Goal: Task Accomplishment & Management: Complete application form

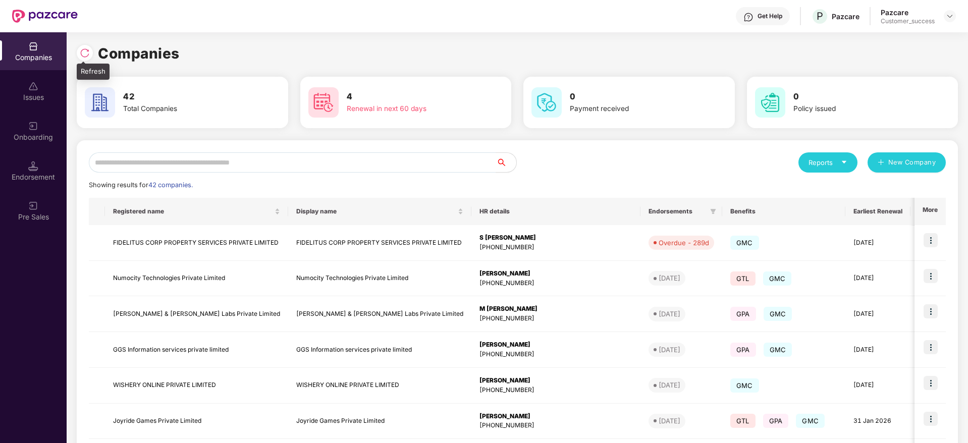
click at [85, 49] on img at bounding box center [85, 53] width 10 height 10
click at [86, 57] on img at bounding box center [85, 53] width 10 height 10
click at [32, 131] on img at bounding box center [33, 126] width 10 height 10
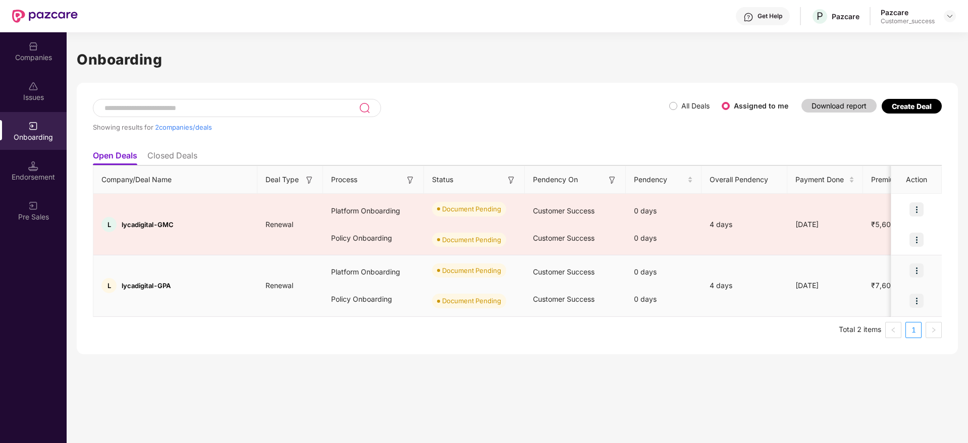
click at [917, 266] on img at bounding box center [916, 270] width 14 height 14
click at [878, 294] on span "Upload Documents" at bounding box center [869, 296] width 83 height 11
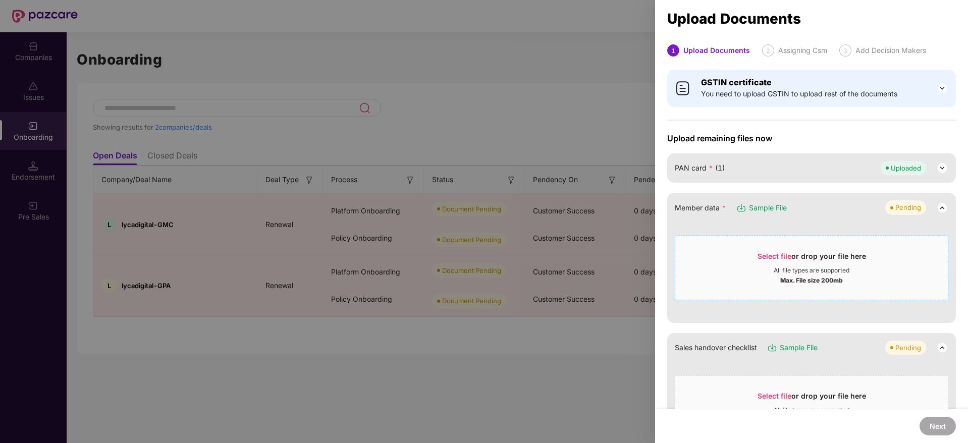
click at [779, 246] on span "Select file or drop your file here All file types are supported Max. File size …" at bounding box center [811, 268] width 273 height 48
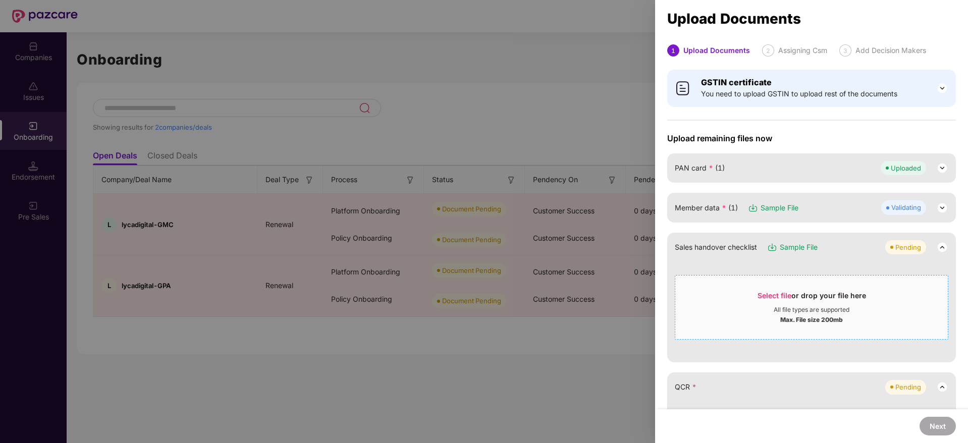
click at [758, 296] on span "Select file" at bounding box center [775, 295] width 34 height 9
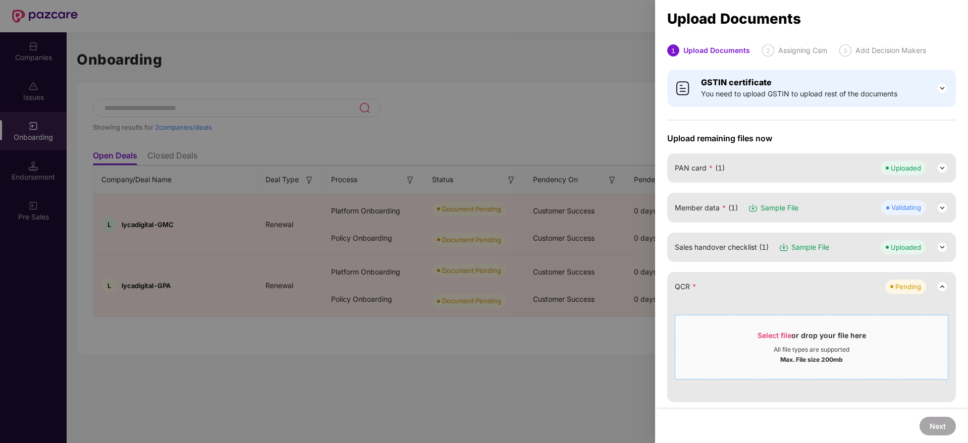
click at [771, 355] on div "Max. File size 200mb" at bounding box center [811, 359] width 273 height 10
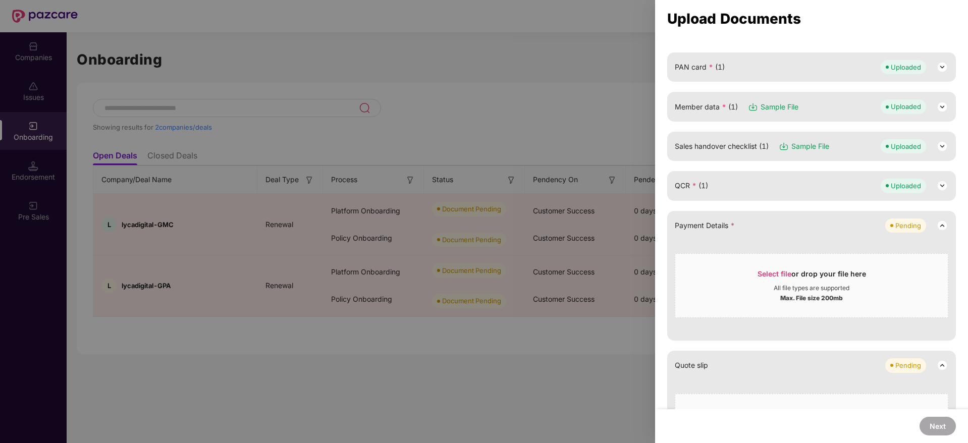
scroll to position [108, 0]
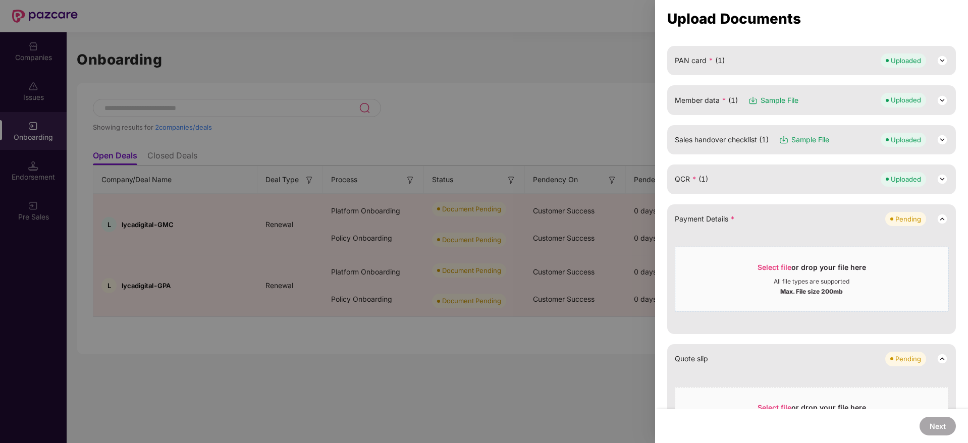
click at [803, 287] on div "Max. File size 200mb" at bounding box center [811, 291] width 63 height 10
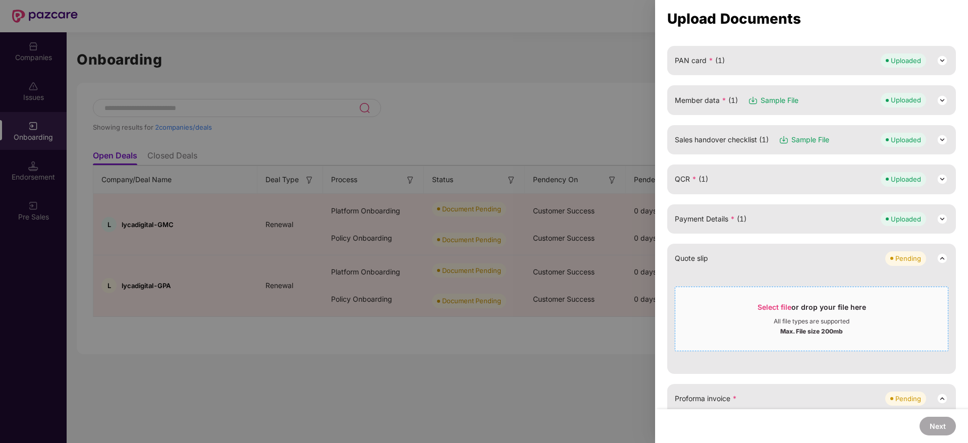
click at [765, 318] on div "All file types are supported" at bounding box center [811, 321] width 273 height 8
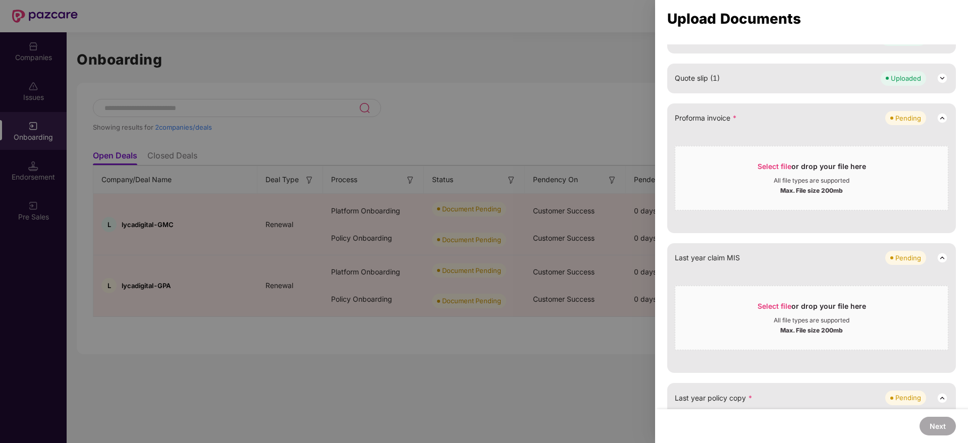
scroll to position [314, 0]
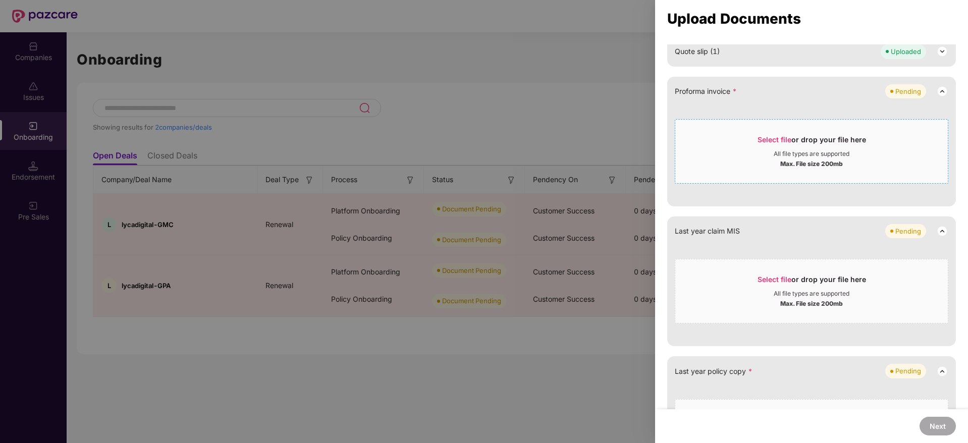
click at [746, 138] on div "Select file or drop your file here" at bounding box center [811, 142] width 273 height 15
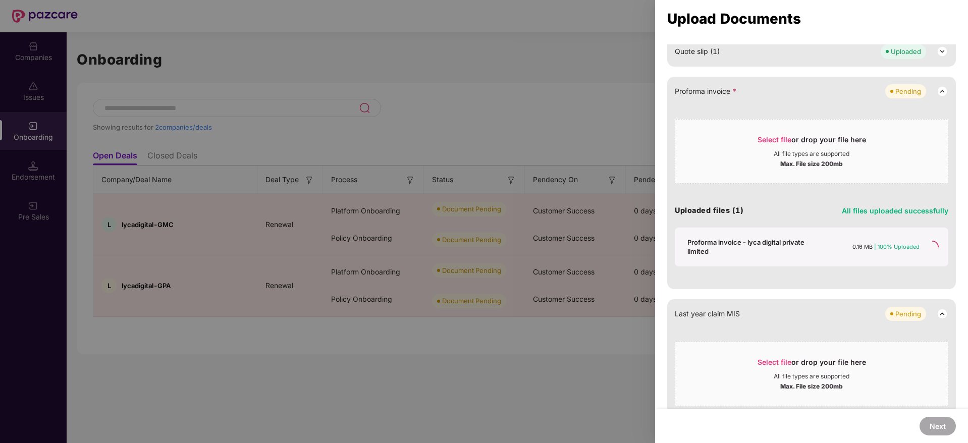
scroll to position [297, 0]
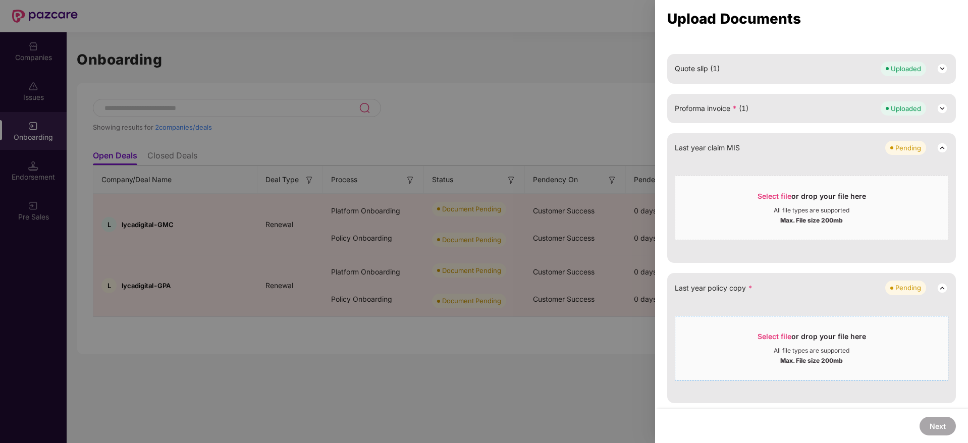
click at [789, 351] on div "All file types are supported" at bounding box center [812, 351] width 76 height 8
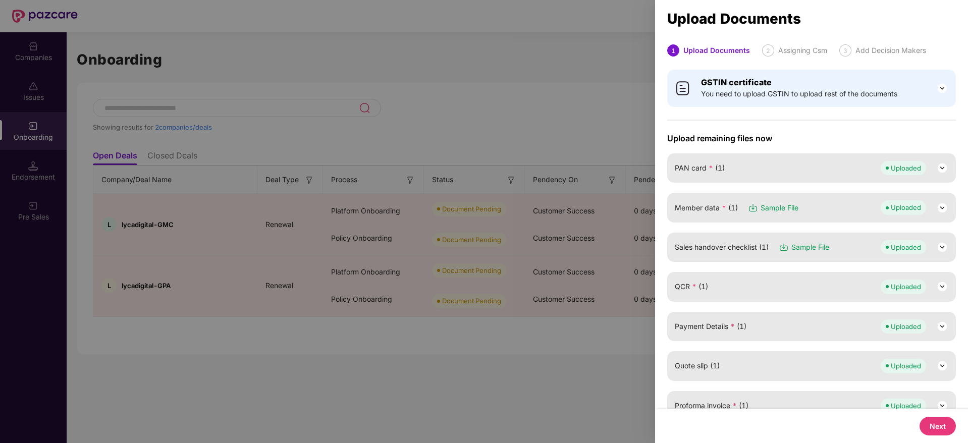
scroll to position [197, 0]
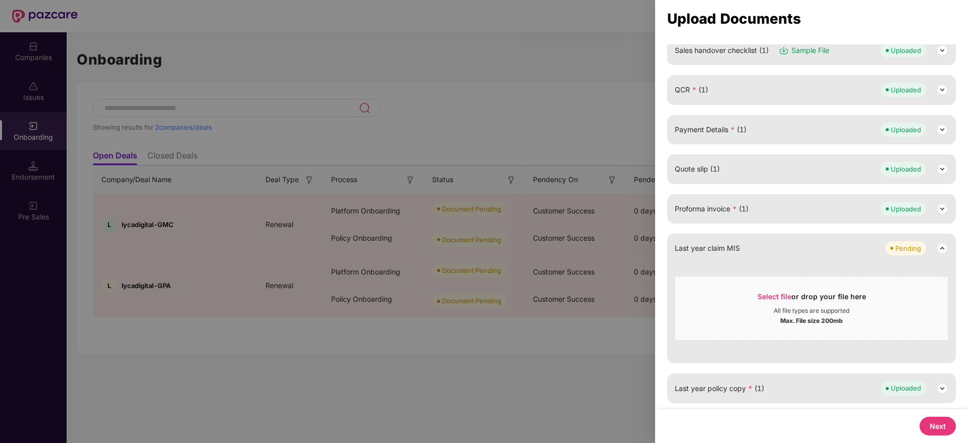
click at [927, 417] on button "Next" at bounding box center [938, 426] width 36 height 19
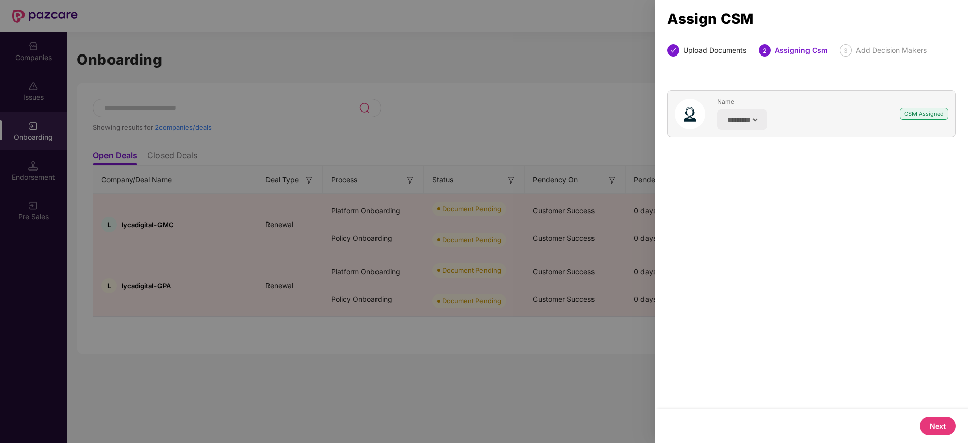
scroll to position [0, 0]
click at [942, 425] on button "Next" at bounding box center [938, 426] width 36 height 19
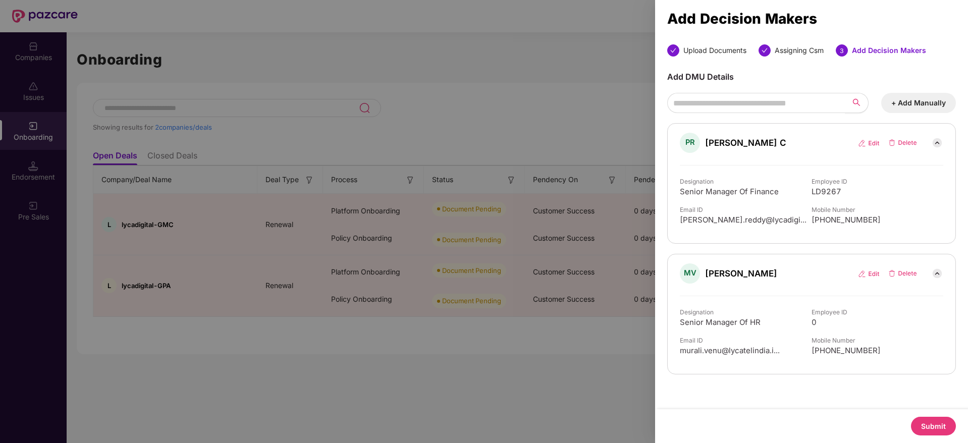
drag, startPoint x: 942, startPoint y: 425, endPoint x: 794, endPoint y: 419, distance: 148.5
click at [794, 419] on div "Submit" at bounding box center [811, 426] width 313 height 34
click at [934, 428] on button "Submit" at bounding box center [933, 426] width 45 height 19
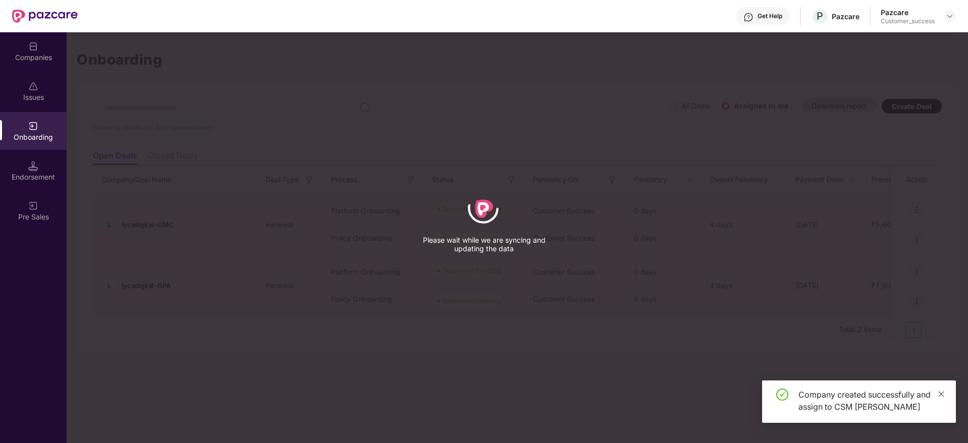
click at [941, 394] on icon "close" at bounding box center [942, 394] width 6 height 6
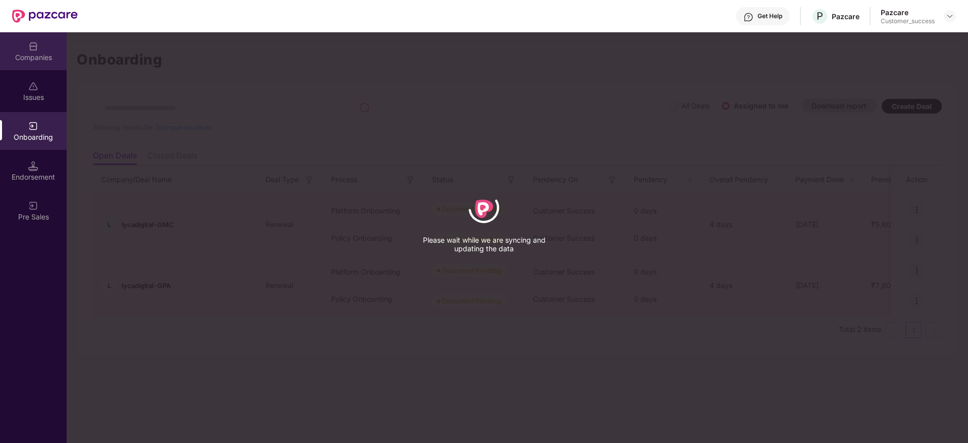
click at [35, 41] on img at bounding box center [33, 46] width 10 height 10
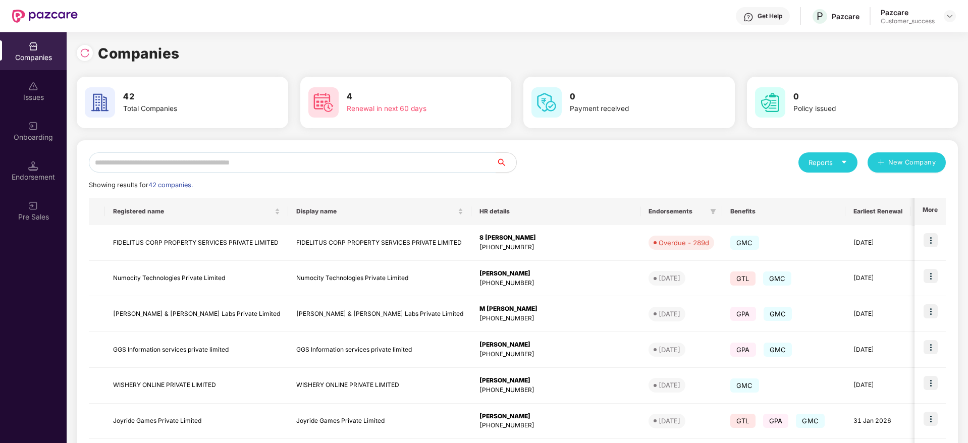
click at [33, 117] on div "Onboarding" at bounding box center [33, 131] width 67 height 38
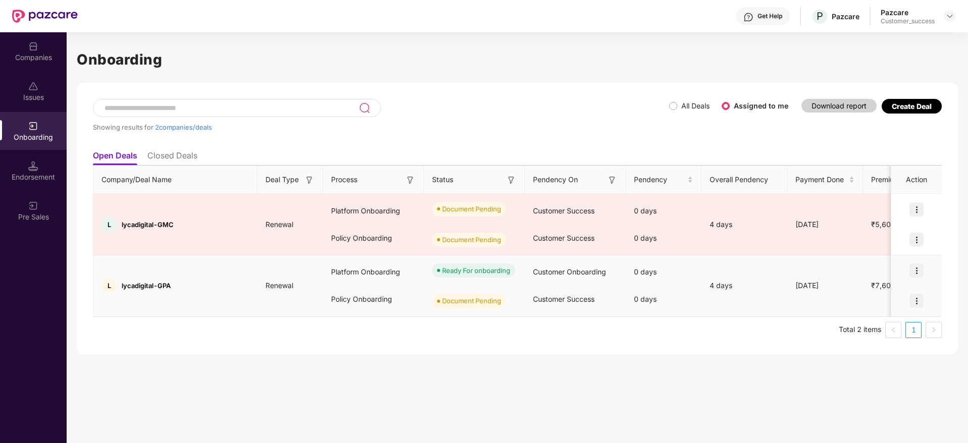
click at [917, 300] on img at bounding box center [916, 301] width 14 height 14
click at [885, 329] on span "Upload Documents" at bounding box center [869, 326] width 83 height 11
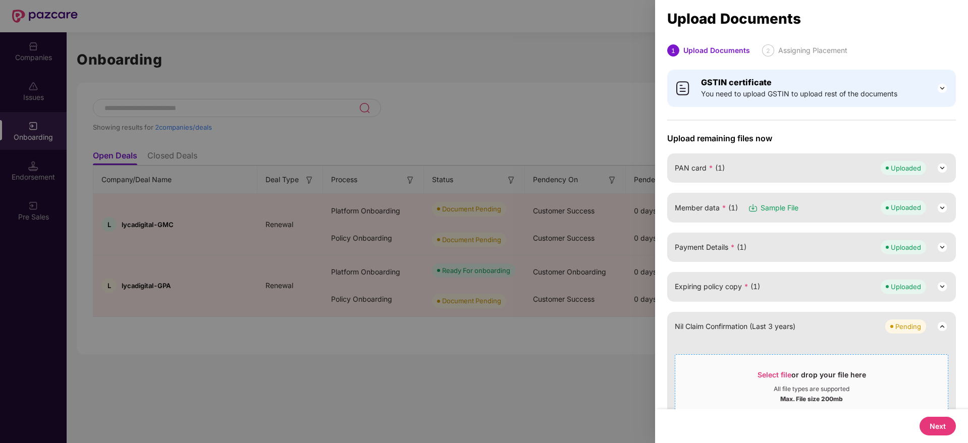
scroll to position [38, 0]
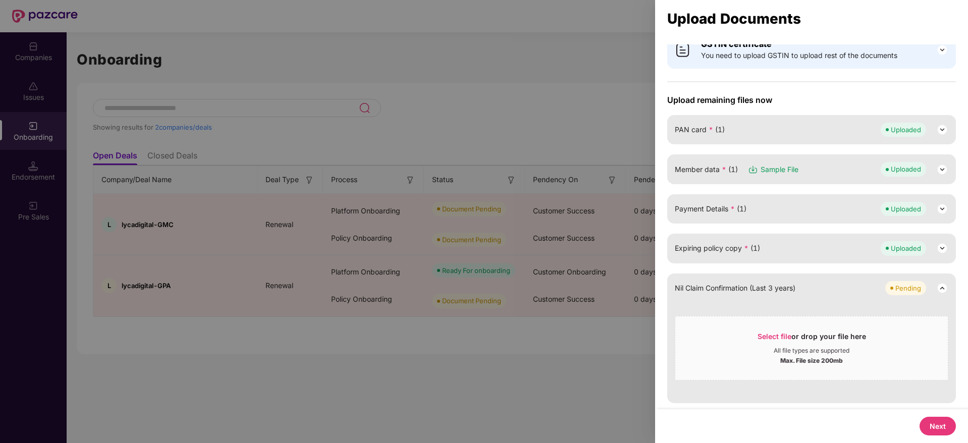
click at [933, 433] on button "Next" at bounding box center [938, 426] width 36 height 19
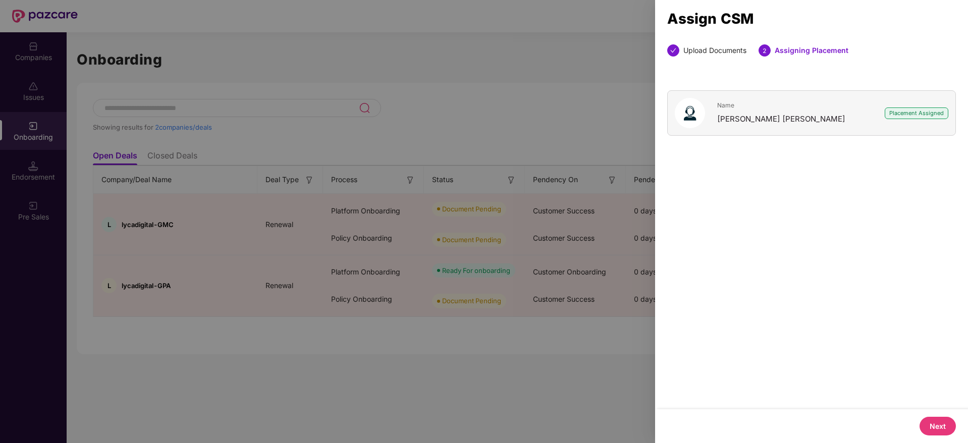
scroll to position [0, 0]
click at [933, 433] on button "Next" at bounding box center [938, 426] width 36 height 19
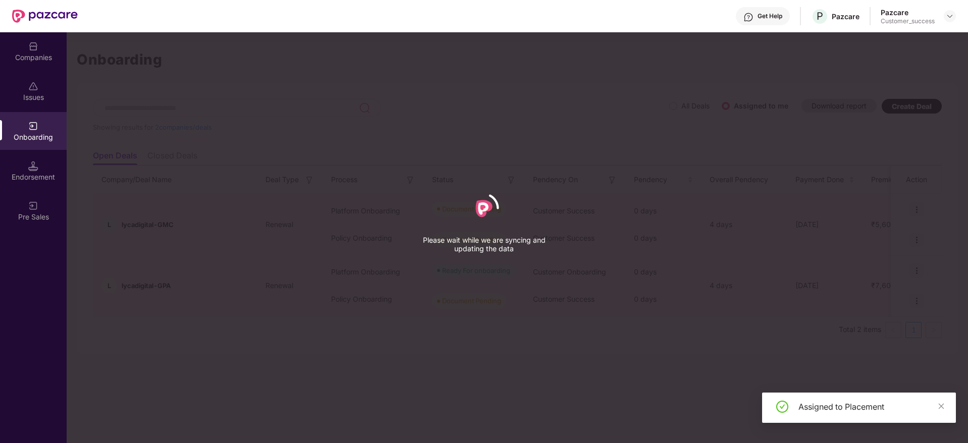
click at [560, 267] on div "Please wait while we are syncing and updating the data" at bounding box center [484, 221] width 968 height 443
click at [24, 40] on div "Companies" at bounding box center [33, 51] width 67 height 38
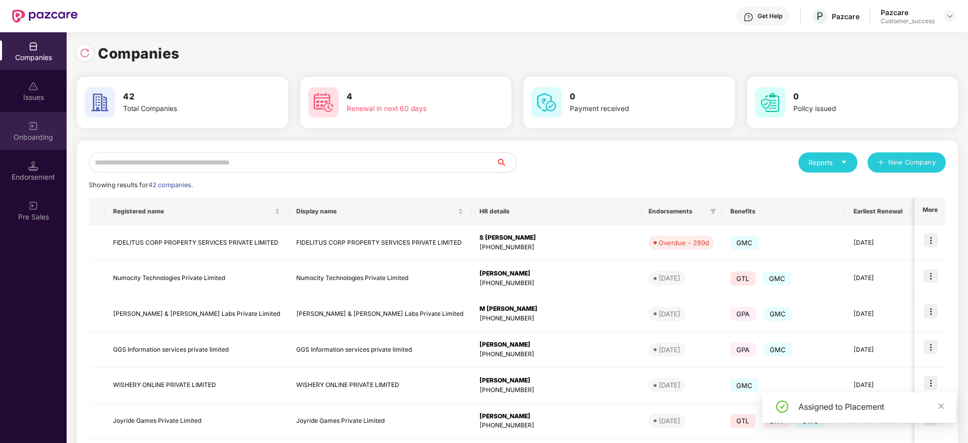
click at [40, 130] on div "Onboarding" at bounding box center [33, 131] width 67 height 38
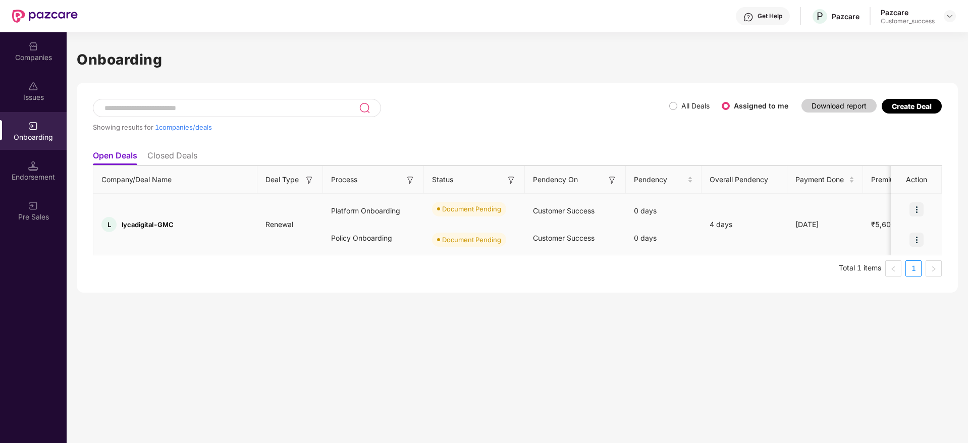
click at [916, 210] on img at bounding box center [916, 209] width 14 height 14
click at [885, 236] on span "Upload Documents" at bounding box center [869, 235] width 83 height 11
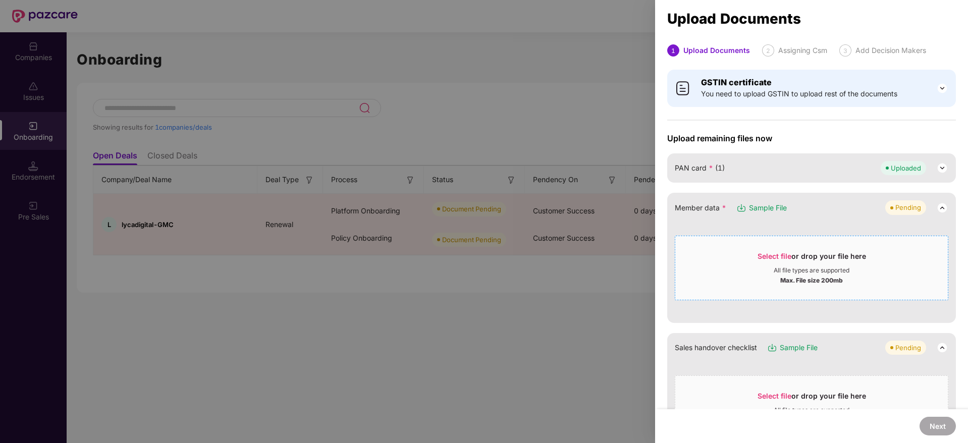
click at [771, 265] on div "Select file or drop your file here" at bounding box center [812, 258] width 109 height 15
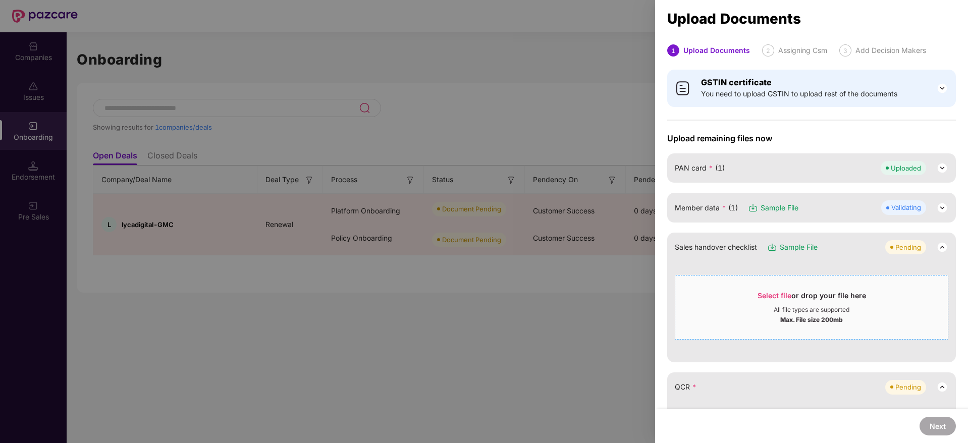
click at [783, 305] on div "Select file or drop your file here" at bounding box center [812, 298] width 109 height 15
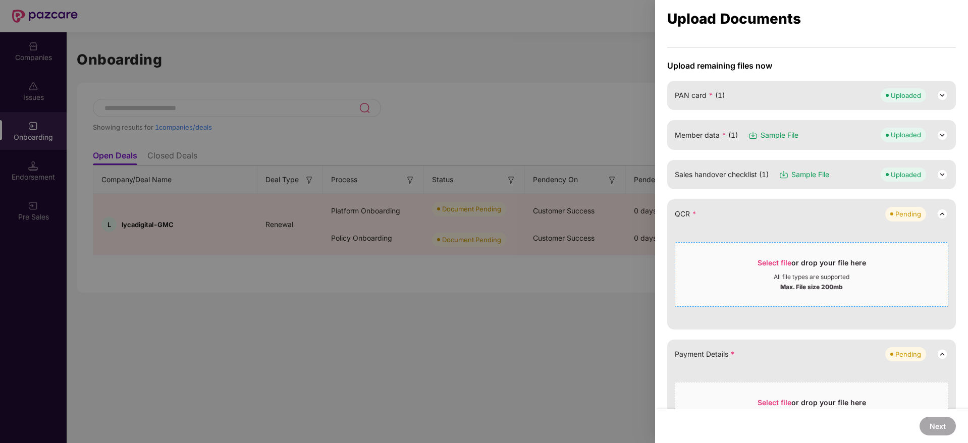
scroll to position [75, 0]
click at [783, 259] on span "Select file" at bounding box center [775, 260] width 34 height 9
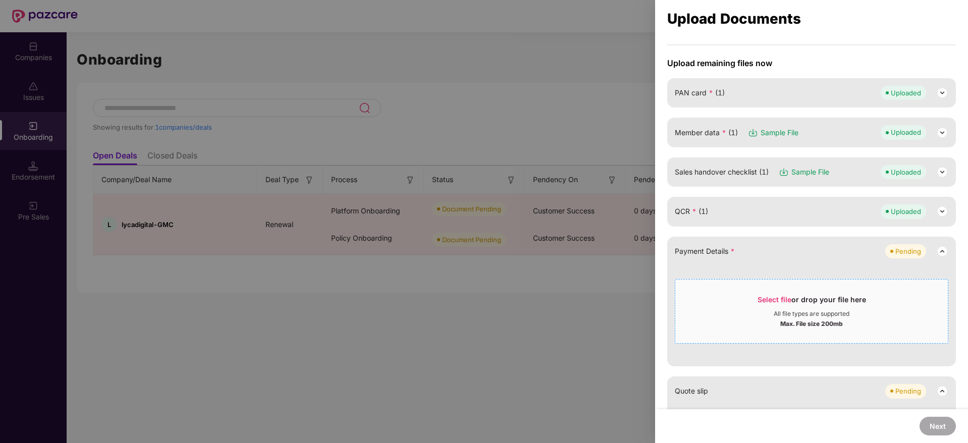
scroll to position [151, 0]
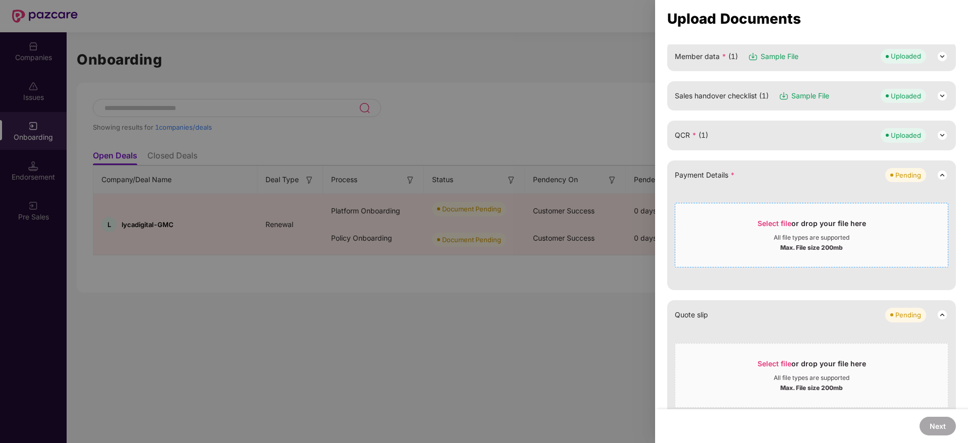
click at [779, 236] on div "All file types are supported" at bounding box center [812, 238] width 76 height 8
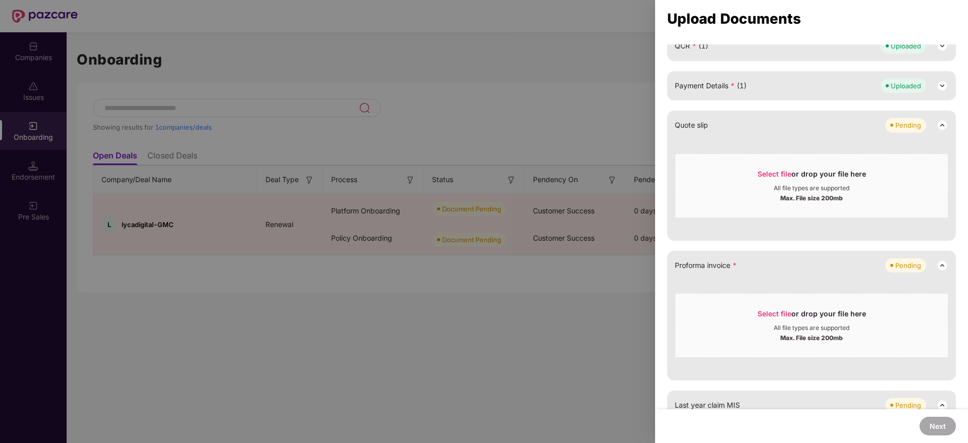
scroll to position [242, 0]
click at [784, 317] on div "Select file or drop your file here" at bounding box center [812, 314] width 109 height 15
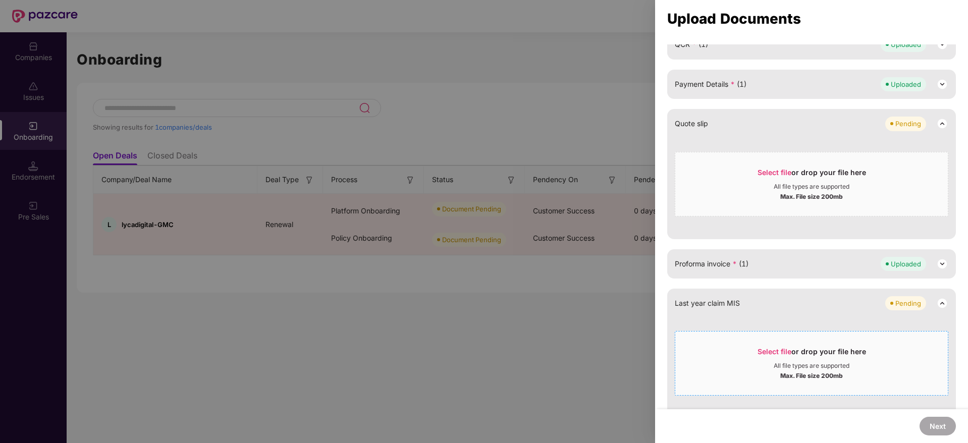
scroll to position [398, 0]
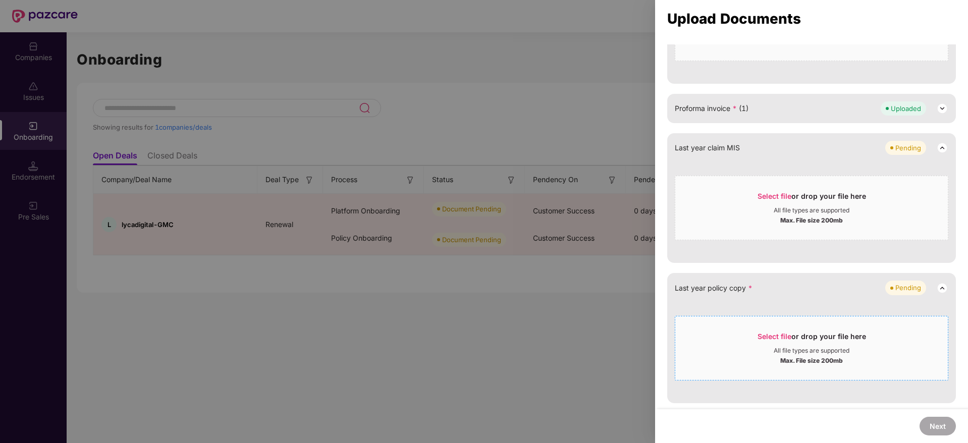
click at [806, 325] on span "Select file or drop your file here All file types are supported Max. File size …" at bounding box center [811, 348] width 273 height 48
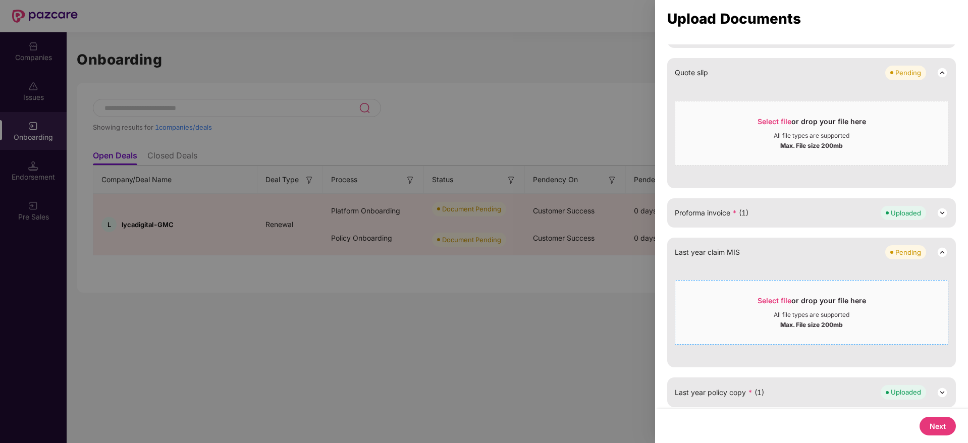
scroll to position [297, 0]
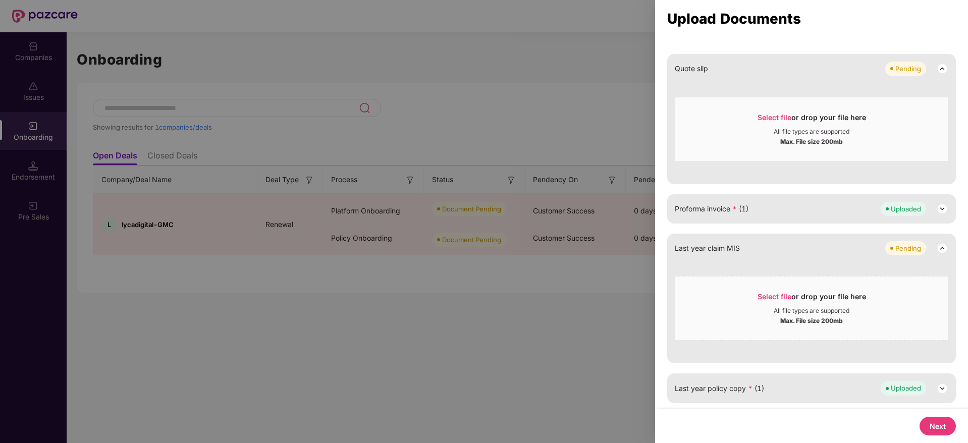
click at [943, 429] on button "Next" at bounding box center [938, 426] width 36 height 19
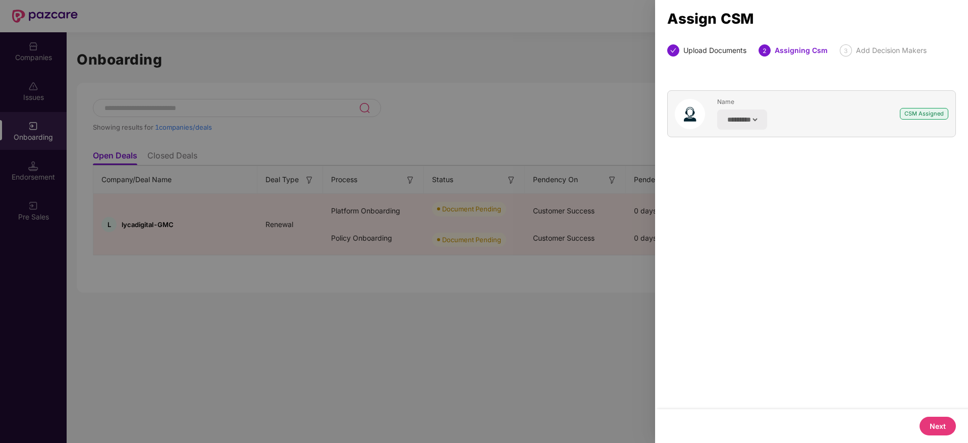
scroll to position [0, 0]
click at [937, 429] on button "Next" at bounding box center [938, 426] width 36 height 19
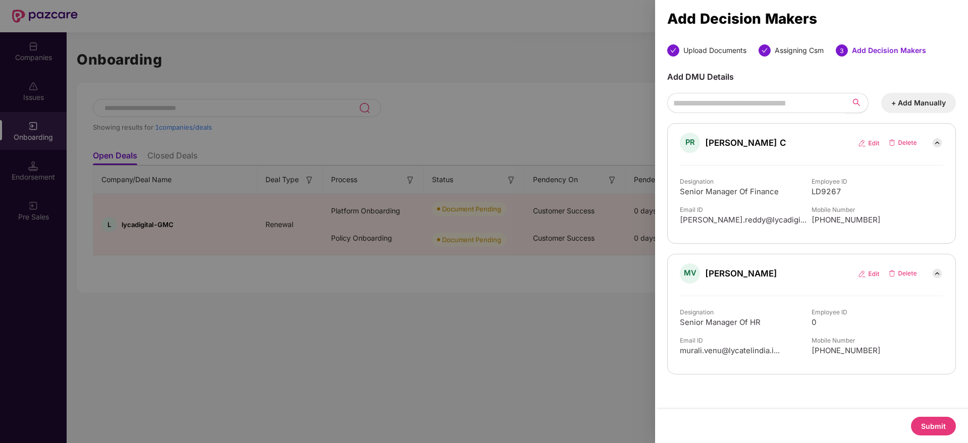
click at [937, 429] on button "Submit" at bounding box center [933, 426] width 45 height 19
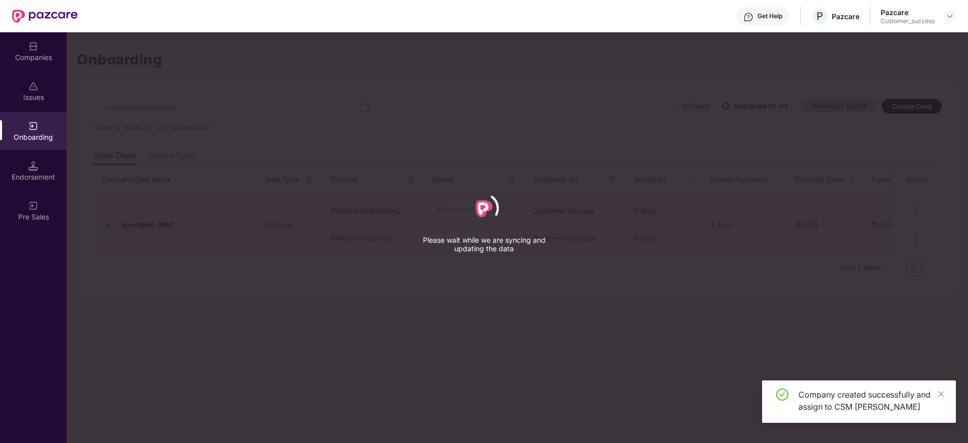
click at [520, 213] on div "Please wait while we are syncing and updating the data" at bounding box center [483, 221] width 151 height 67
click at [35, 44] on img at bounding box center [33, 46] width 10 height 10
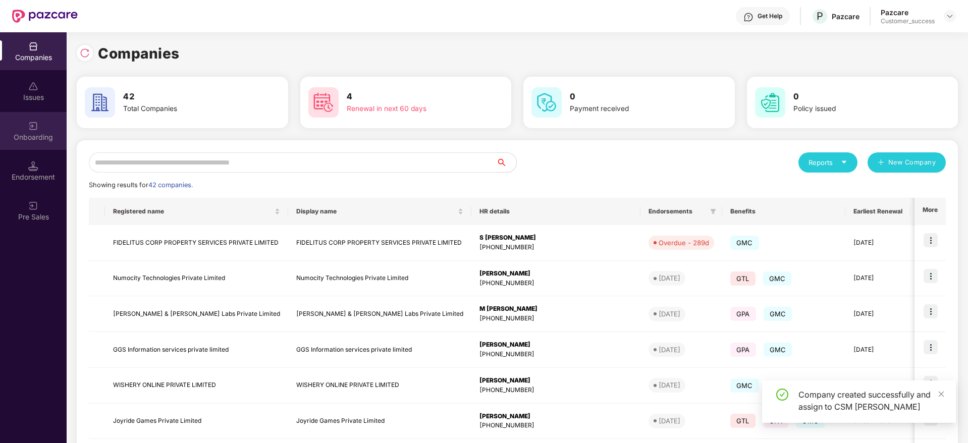
click at [44, 143] on div "Onboarding" at bounding box center [33, 131] width 67 height 38
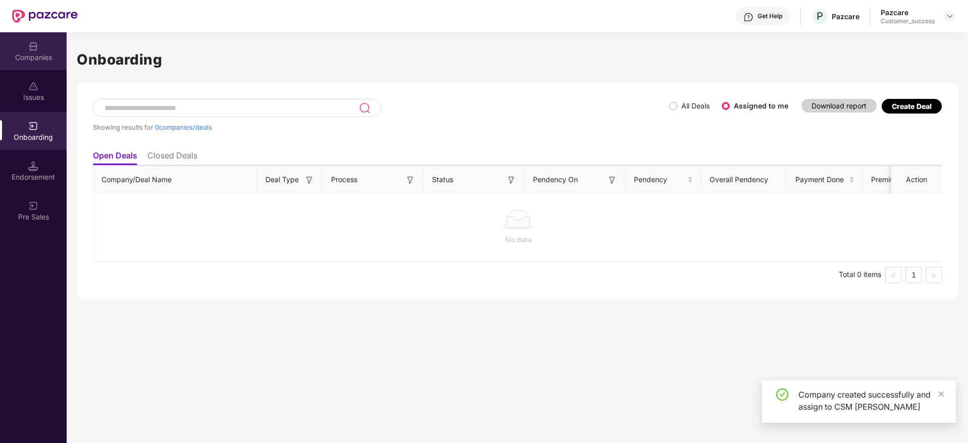
click at [45, 55] on div "Companies" at bounding box center [33, 57] width 67 height 10
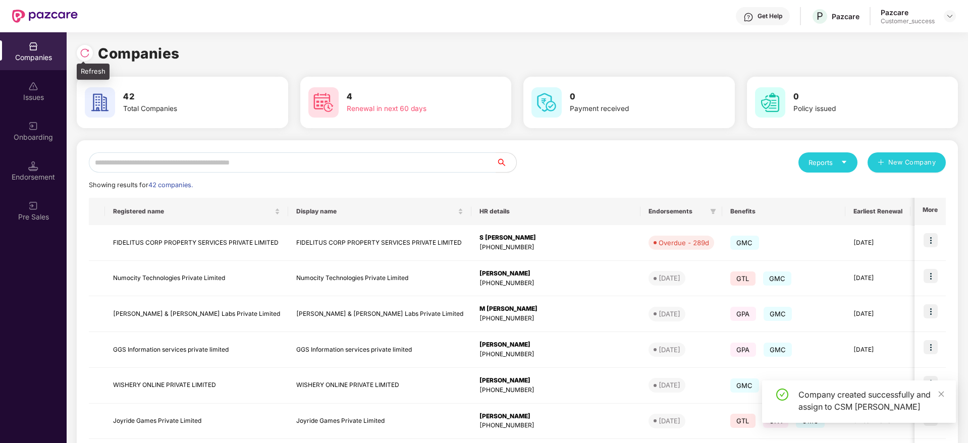
click at [77, 50] on div at bounding box center [85, 53] width 16 height 16
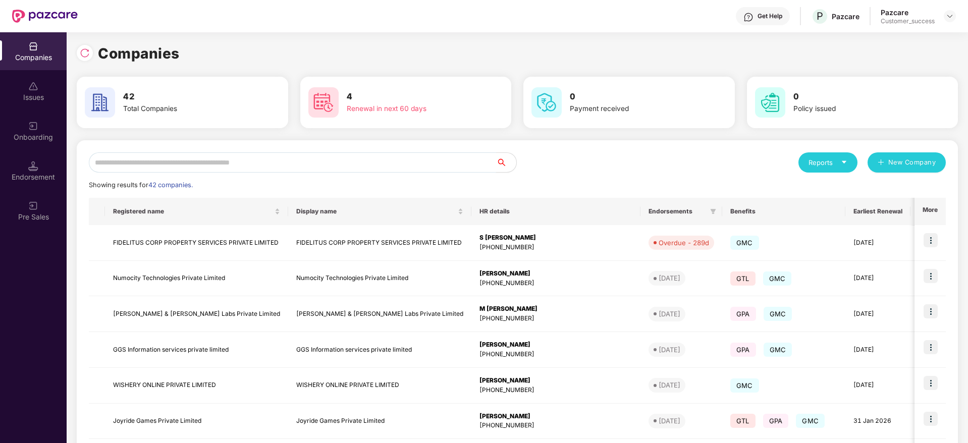
click at [272, 166] on input "text" at bounding box center [292, 162] width 407 height 20
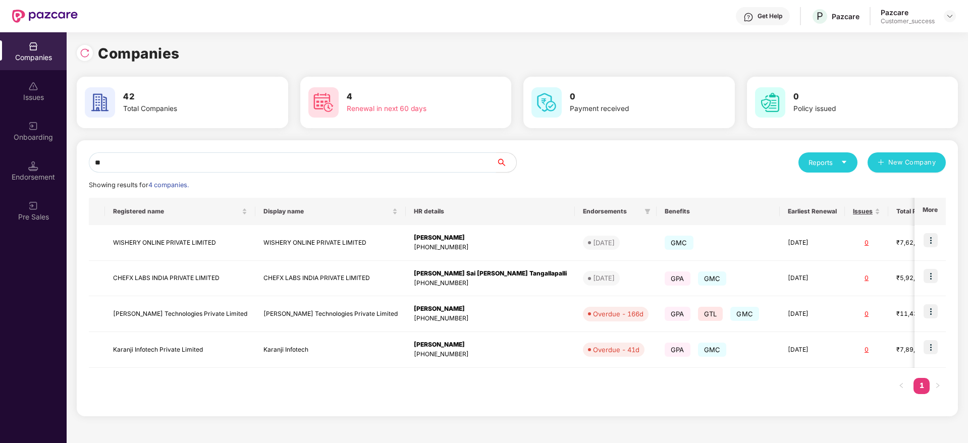
type input "*"
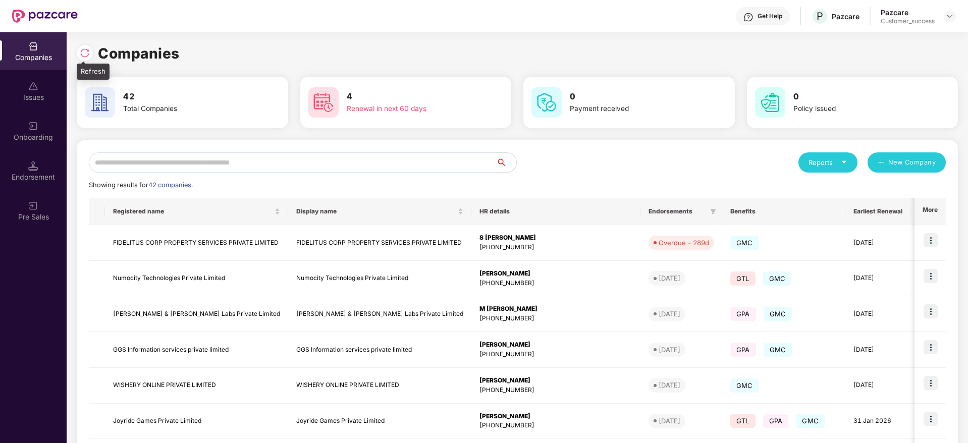
click at [80, 48] on img at bounding box center [85, 53] width 10 height 10
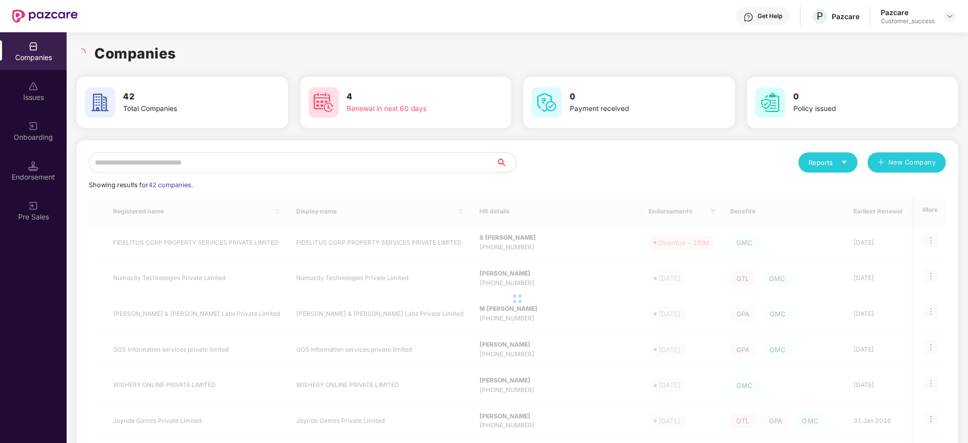
click at [198, 53] on div "Companies" at bounding box center [517, 53] width 881 height 22
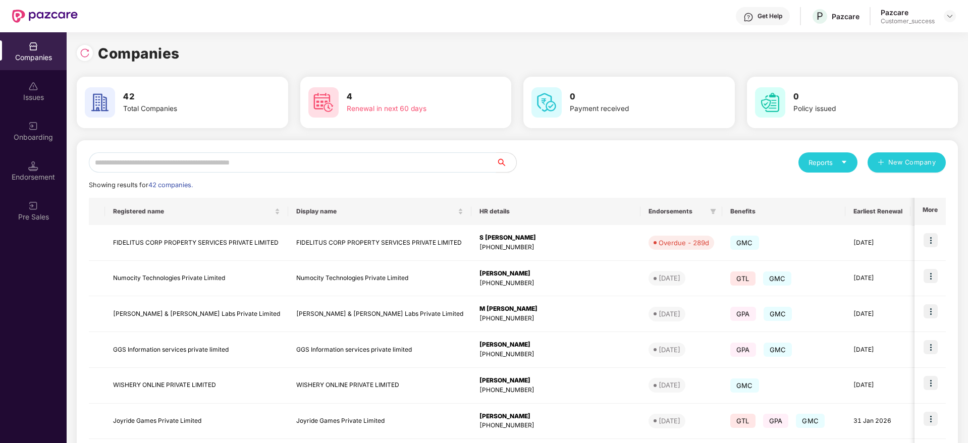
click at [335, 163] on input "text" at bounding box center [292, 162] width 407 height 20
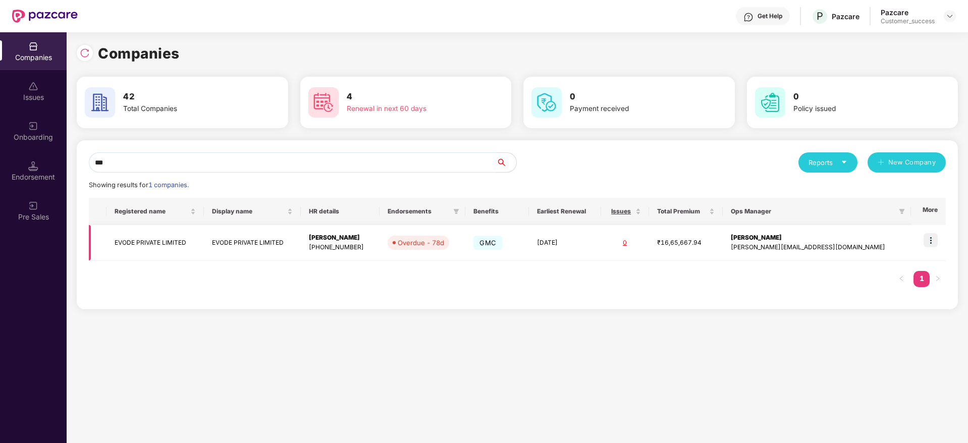
type input "***"
click at [928, 235] on img at bounding box center [931, 240] width 14 height 14
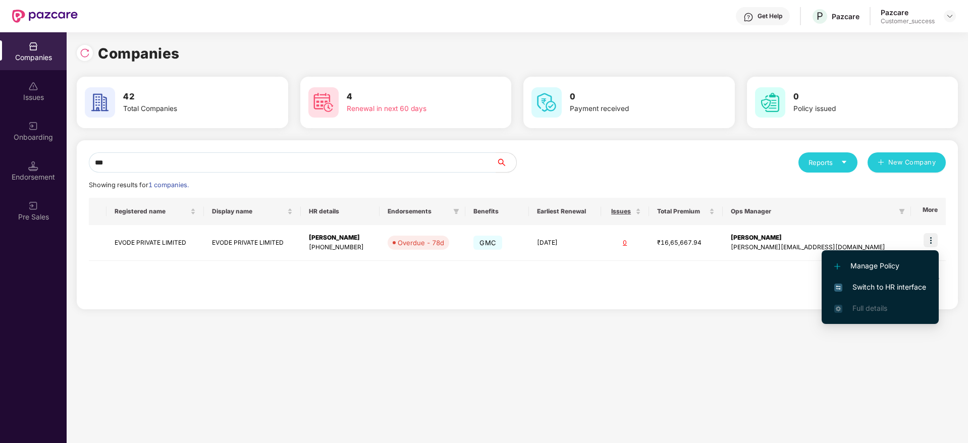
click at [904, 283] on span "Switch to HR interface" at bounding box center [880, 287] width 92 height 11
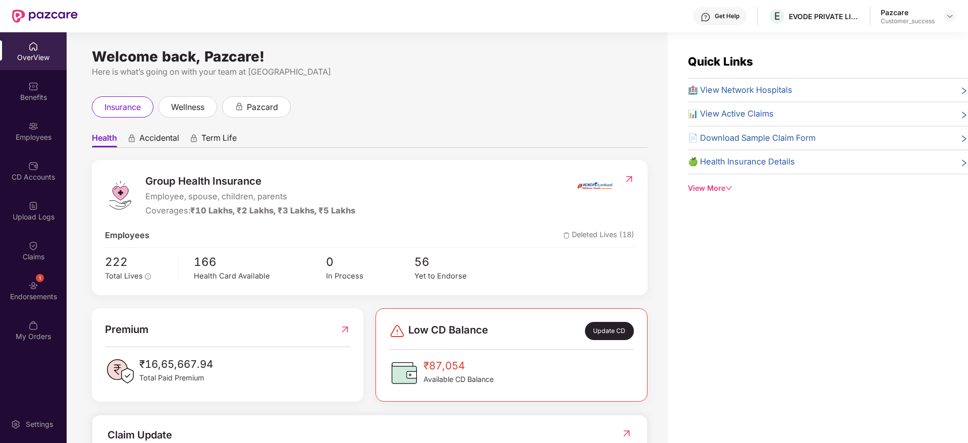
scroll to position [0, 1]
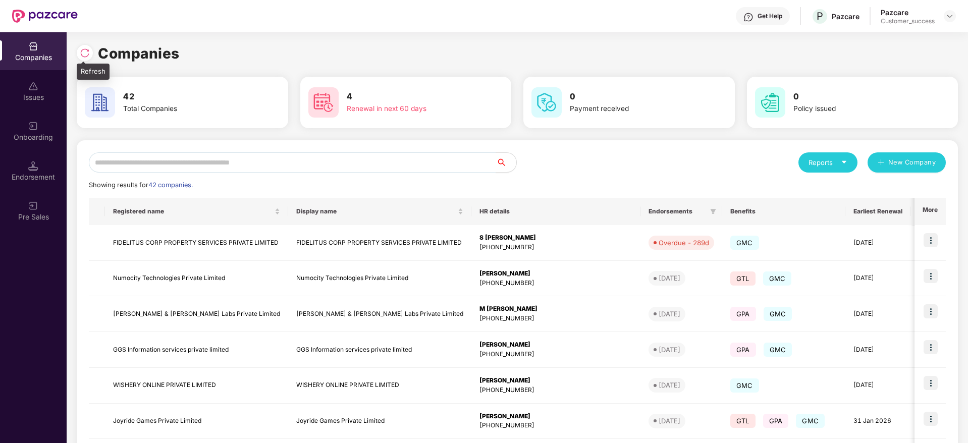
click at [80, 47] on div at bounding box center [85, 53] width 16 height 16
click at [82, 55] on img at bounding box center [85, 53] width 10 height 10
click at [78, 49] on div at bounding box center [85, 53] width 16 height 16
click at [284, 159] on input "text" at bounding box center [292, 162] width 407 height 20
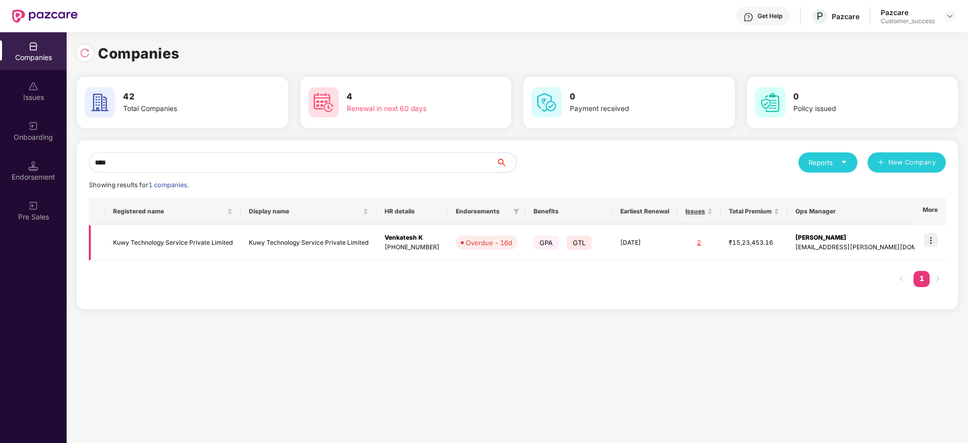
type input "****"
click at [137, 254] on td "Kuwy Technology Service Private Limited" at bounding box center [173, 243] width 136 height 36
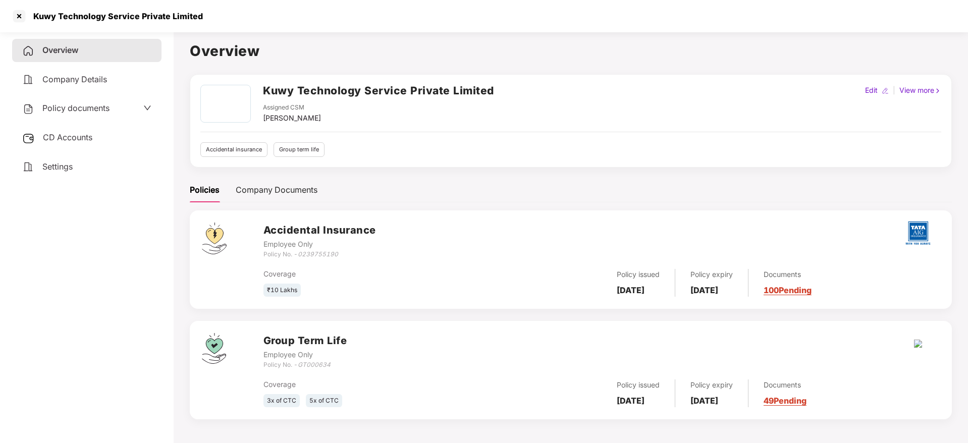
click at [94, 128] on div "CD Accounts" at bounding box center [86, 137] width 149 height 23
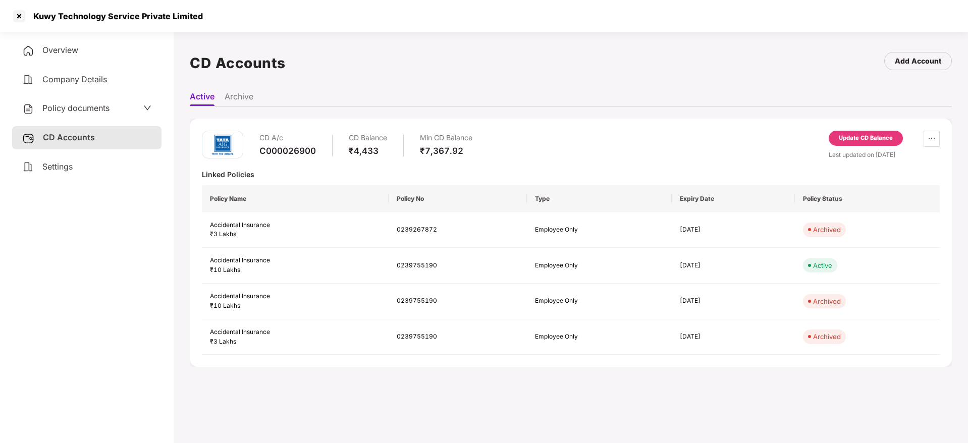
click at [254, 97] on ul "Active Archive" at bounding box center [571, 96] width 762 height 20
click at [249, 95] on li "Archive" at bounding box center [239, 98] width 29 height 15
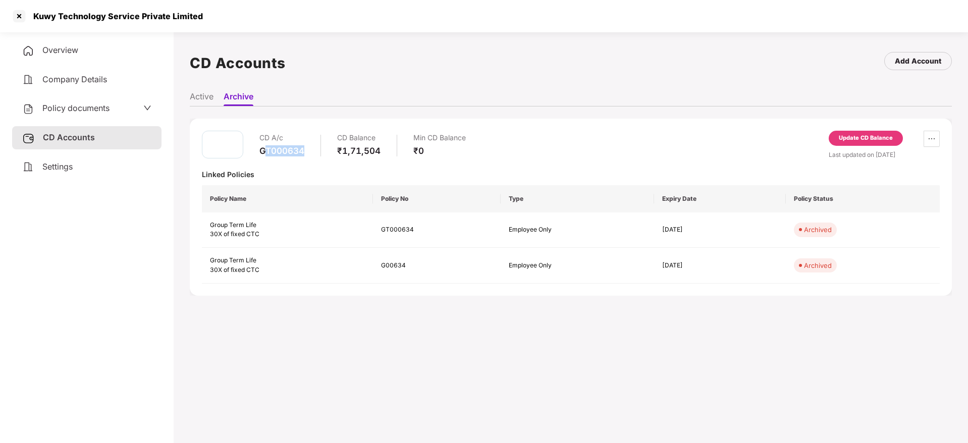
drag, startPoint x: 263, startPoint y: 147, endPoint x: 302, endPoint y: 146, distance: 39.4
click at [302, 146] on div "GT000634" at bounding box center [281, 150] width 45 height 11
drag, startPoint x: 261, startPoint y: 150, endPoint x: 305, endPoint y: 146, distance: 44.1
click at [305, 146] on div "CD A/c GT000634 CD Balance ₹1,71,504 Min CD Balance ₹0" at bounding box center [362, 145] width 206 height 29
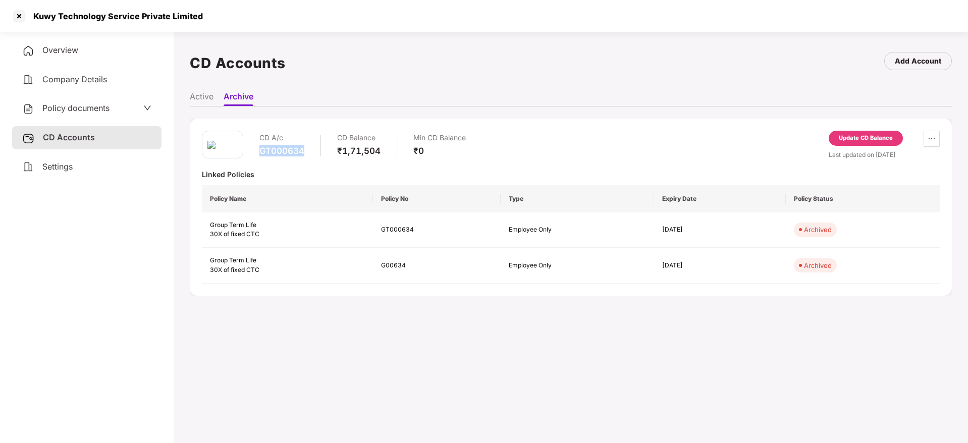
copy div "GT000634"
click at [924, 60] on div "Add Account" at bounding box center [918, 61] width 46 height 11
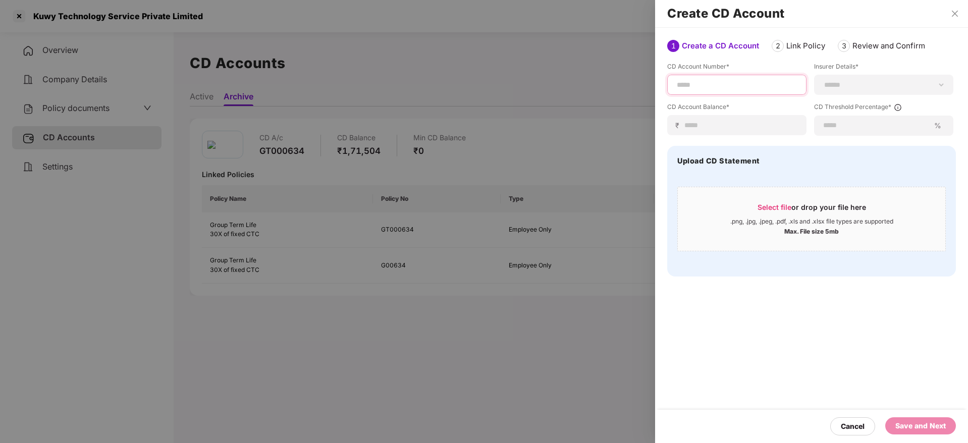
click at [721, 82] on input at bounding box center [737, 85] width 122 height 11
paste input "********"
type input "********"
click at [840, 86] on select "**********" at bounding box center [884, 85] width 122 height 8
select select "***"
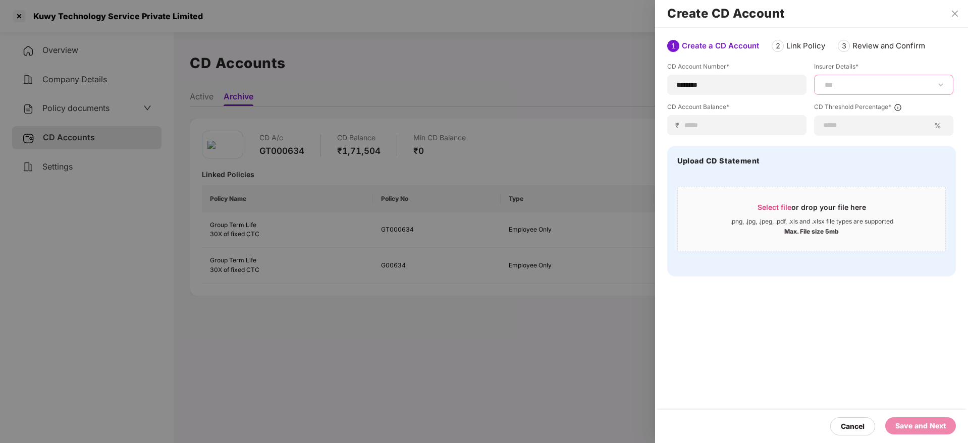
click at [823, 81] on select "**********" at bounding box center [884, 85] width 122 height 8
click at [749, 127] on input at bounding box center [741, 125] width 114 height 11
type input "******"
click at [879, 121] on input at bounding box center [876, 125] width 107 height 11
type input "**"
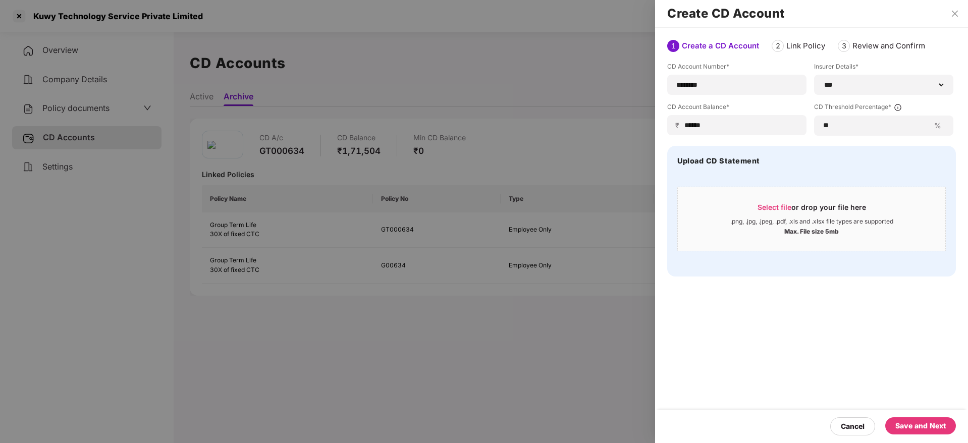
click at [910, 428] on div "Save and Next" at bounding box center [920, 425] width 50 height 11
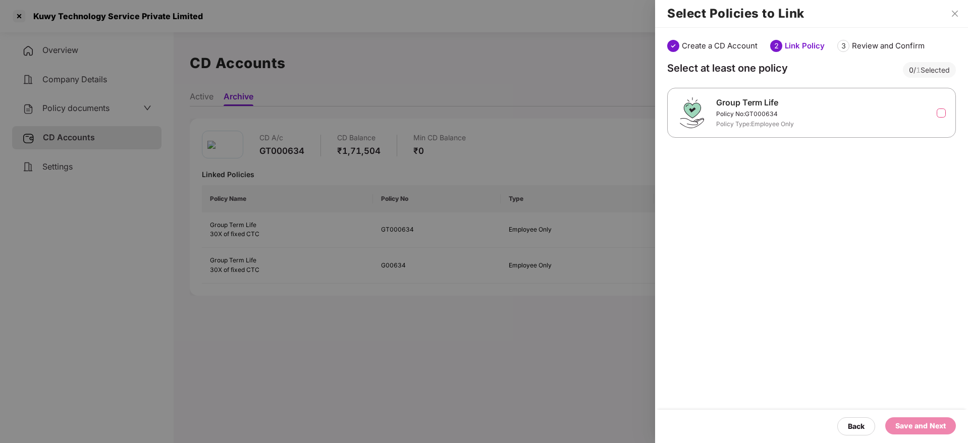
click at [940, 111] on label at bounding box center [941, 113] width 9 height 9
click at [921, 433] on div "Save and Next" at bounding box center [920, 425] width 71 height 17
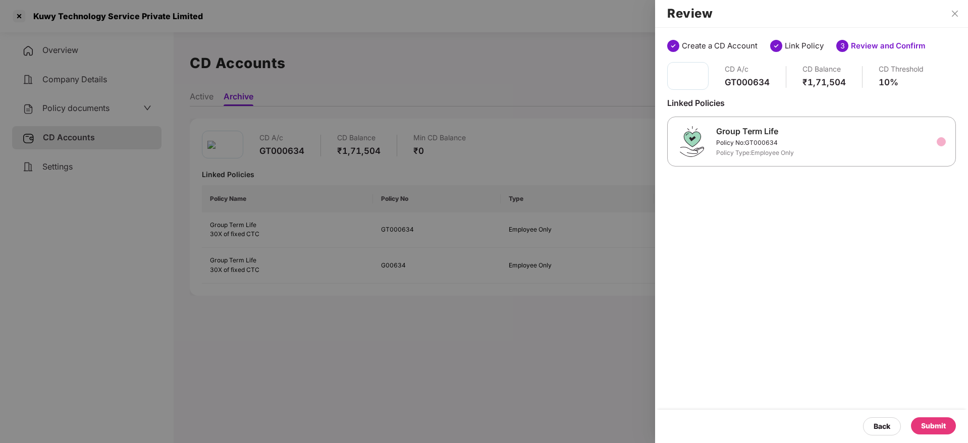
click at [937, 422] on div "Submit" at bounding box center [933, 425] width 25 height 11
click at [596, 252] on div at bounding box center [484, 221] width 968 height 443
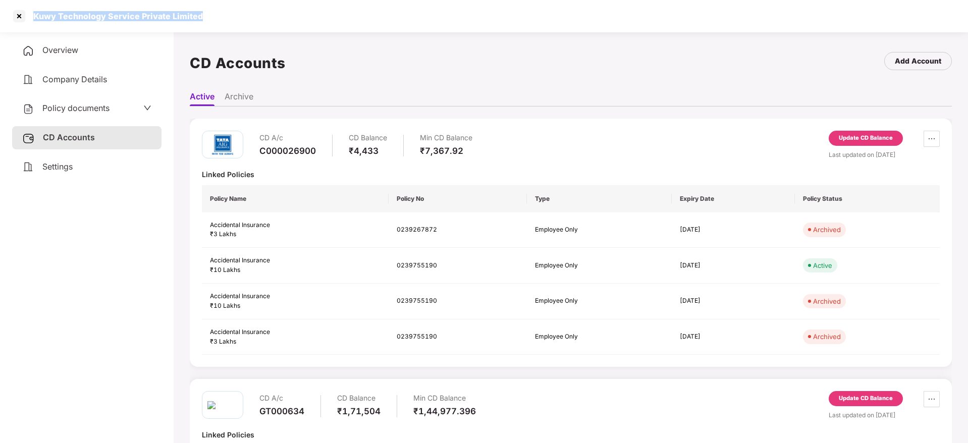
drag, startPoint x: 202, startPoint y: 13, endPoint x: 35, endPoint y: 18, distance: 167.1
click at [35, 18] on div "Kuwy Technology Service Private Limited" at bounding box center [484, 16] width 968 height 32
copy div "Kuwy Technology Service Private Limited"
click at [22, 16] on div at bounding box center [19, 16] width 16 height 16
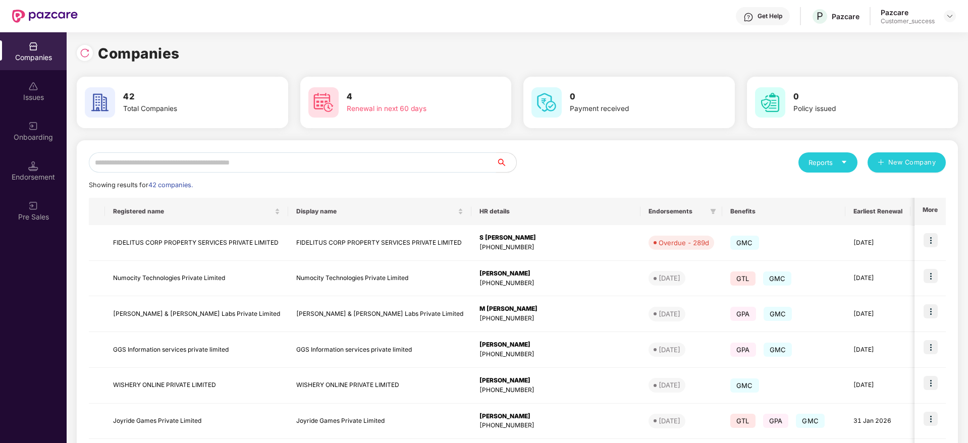
click at [273, 172] on input "text" at bounding box center [292, 162] width 407 height 20
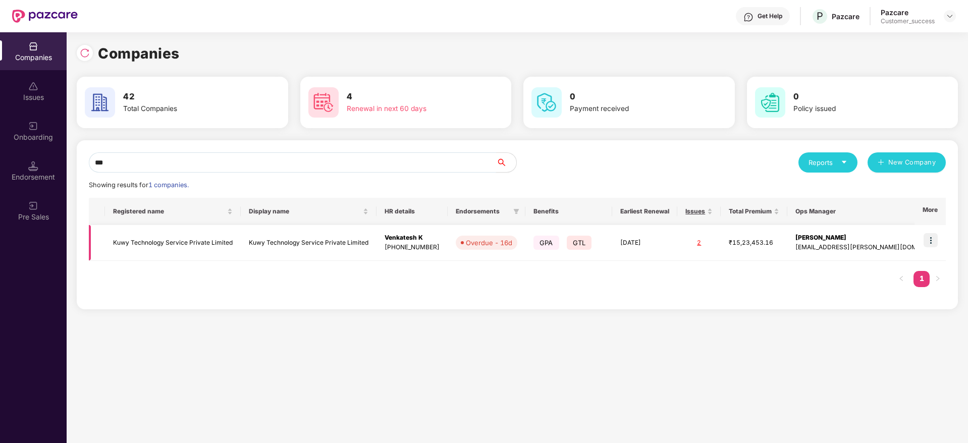
type input "***"
click at [188, 245] on td "Kuwy Technology Service Private Limited" at bounding box center [173, 243] width 136 height 36
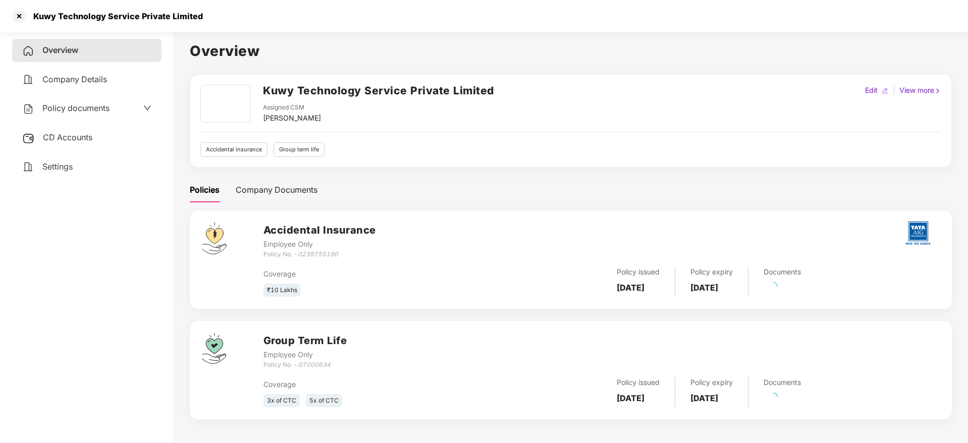
click at [97, 101] on div "Policy documents" at bounding box center [86, 108] width 149 height 23
click at [93, 106] on span "Policy documents" at bounding box center [75, 108] width 67 height 10
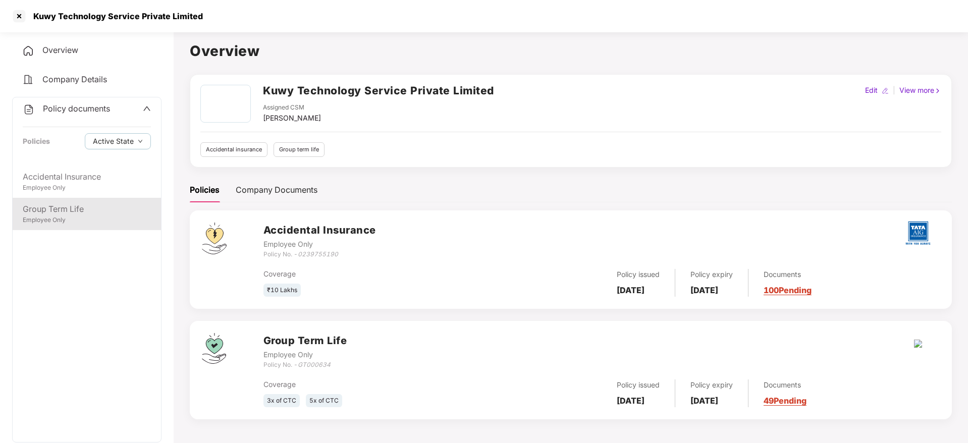
click at [91, 214] on div "Group Term Life" at bounding box center [87, 209] width 128 height 13
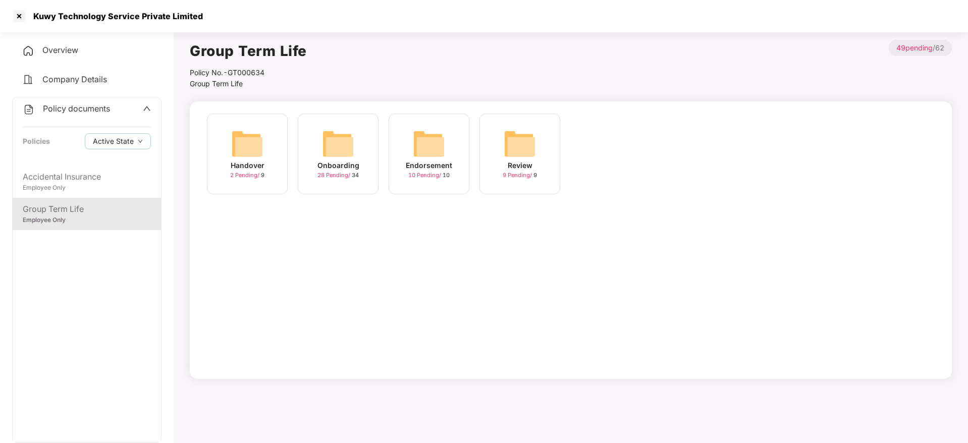
click at [372, 159] on div "Onboarding 28 Pending / 34" at bounding box center [338, 154] width 81 height 81
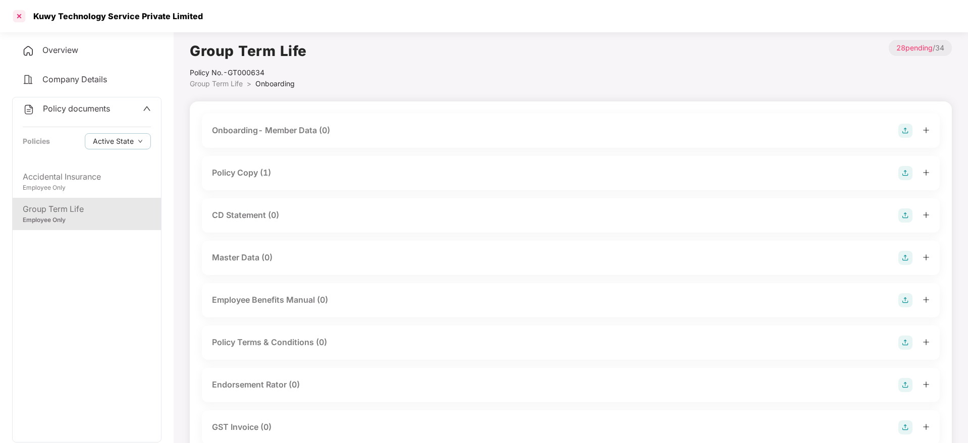
click at [20, 18] on div at bounding box center [19, 16] width 16 height 16
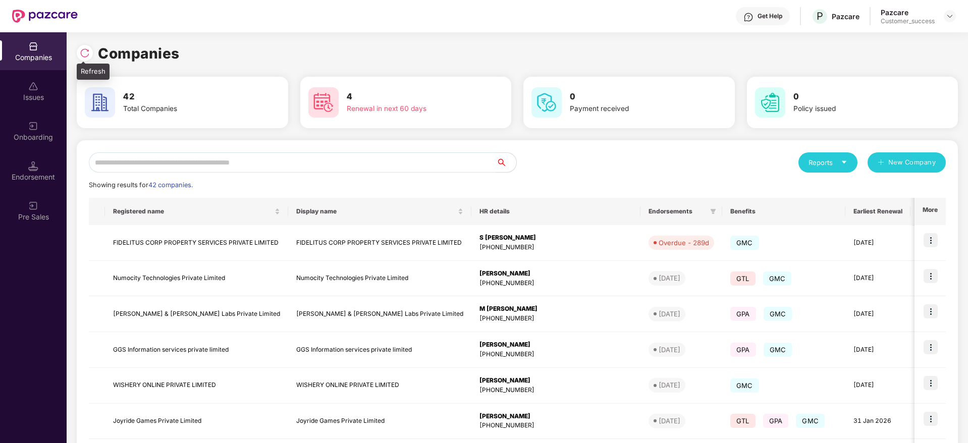
click at [79, 56] on div at bounding box center [85, 53] width 16 height 16
click at [82, 53] on img at bounding box center [85, 53] width 10 height 10
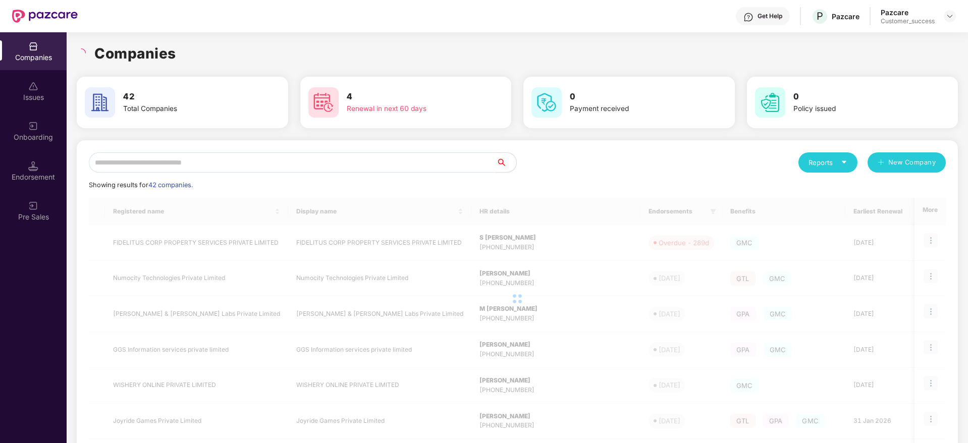
click at [271, 153] on input "text" at bounding box center [292, 162] width 407 height 20
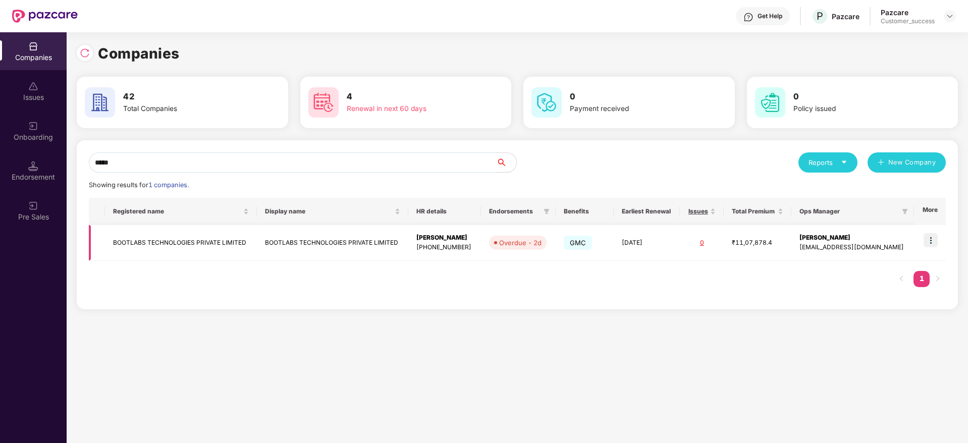
type input "*****"
click at [936, 243] on img at bounding box center [931, 240] width 14 height 14
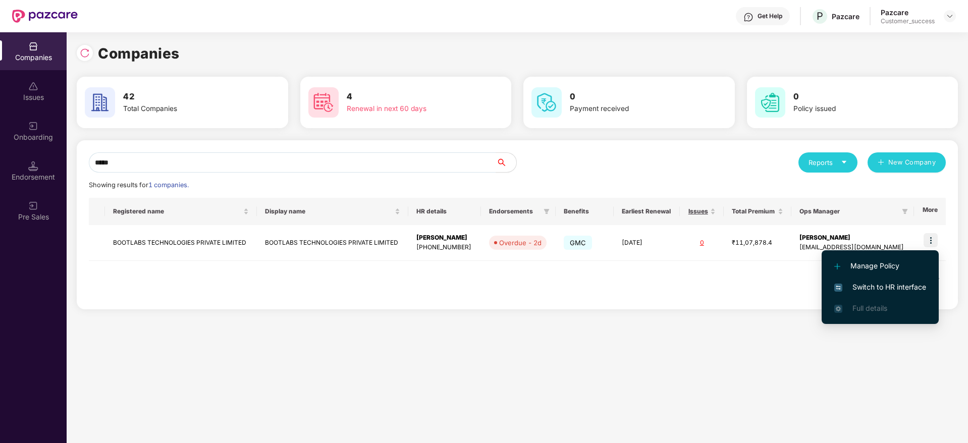
click at [888, 289] on span "Switch to HR interface" at bounding box center [880, 287] width 92 height 11
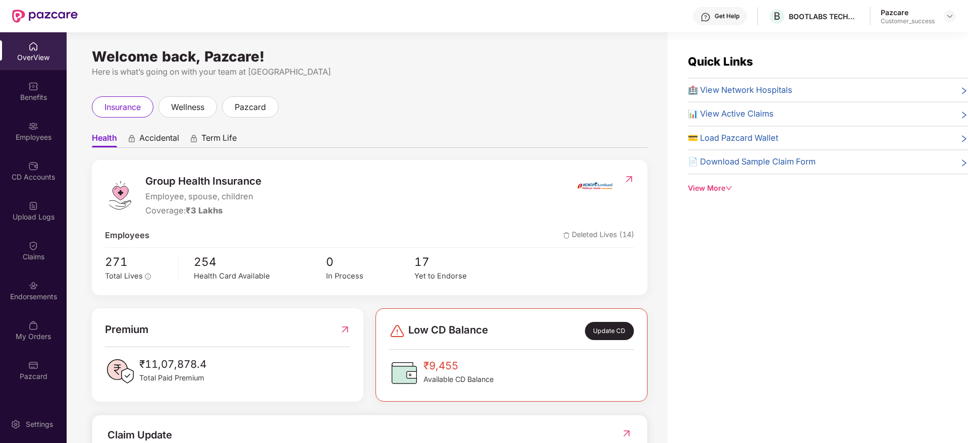
click at [37, 129] on img at bounding box center [33, 126] width 10 height 10
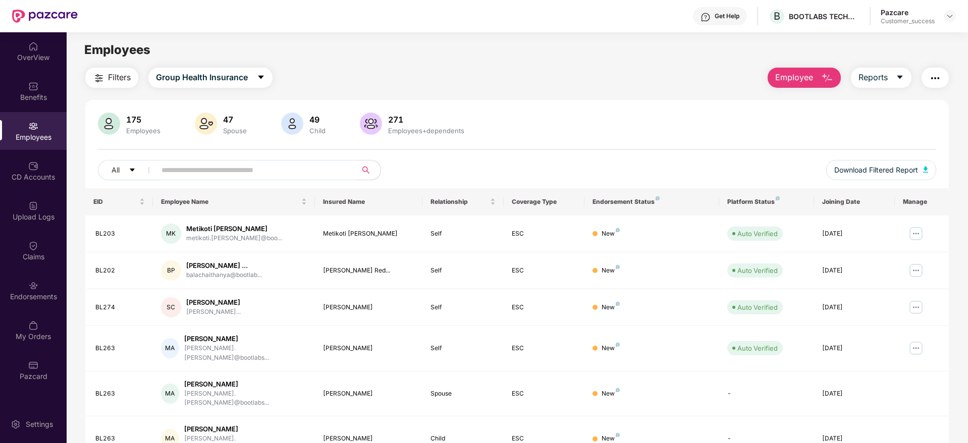
click at [236, 169] on input "text" at bounding box center [252, 170] width 181 height 15
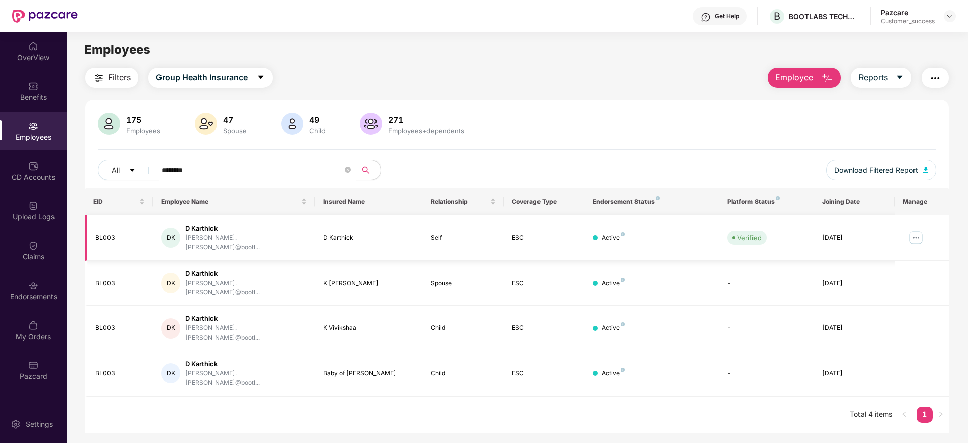
type input "********"
click at [913, 230] on img at bounding box center [916, 238] width 16 height 16
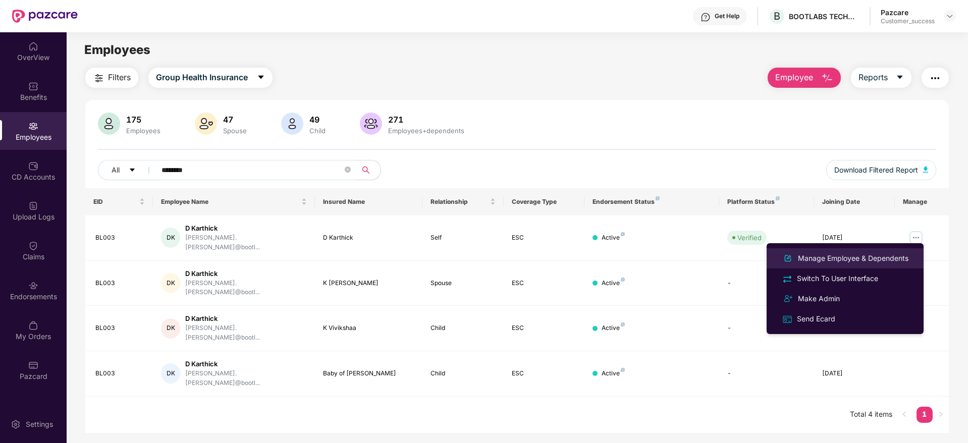
click at [870, 259] on div "Manage Employee & Dependents" at bounding box center [853, 258] width 115 height 11
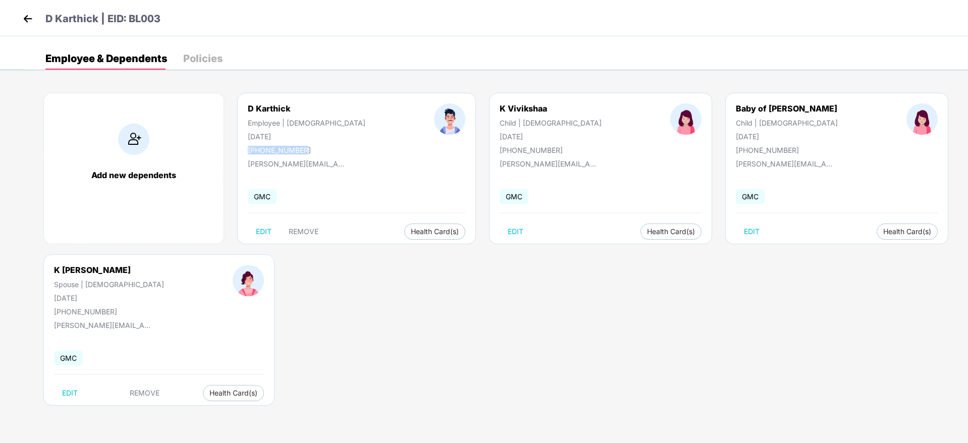
drag, startPoint x: 307, startPoint y: 149, endPoint x: 245, endPoint y: 149, distance: 61.6
click at [245, 149] on div "[PERSON_NAME] Employee | [DEMOGRAPHIC_DATA] [DATE] [PHONE_NUMBER]" at bounding box center [306, 128] width 186 height 51
copy div "[PHONE_NUMBER]"
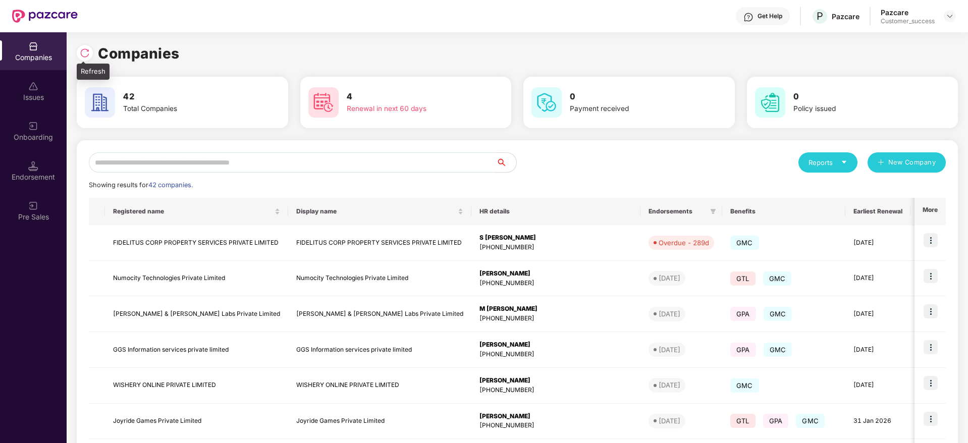
click at [78, 55] on div at bounding box center [85, 53] width 16 height 16
